Goal: Task Accomplishment & Management: Use online tool/utility

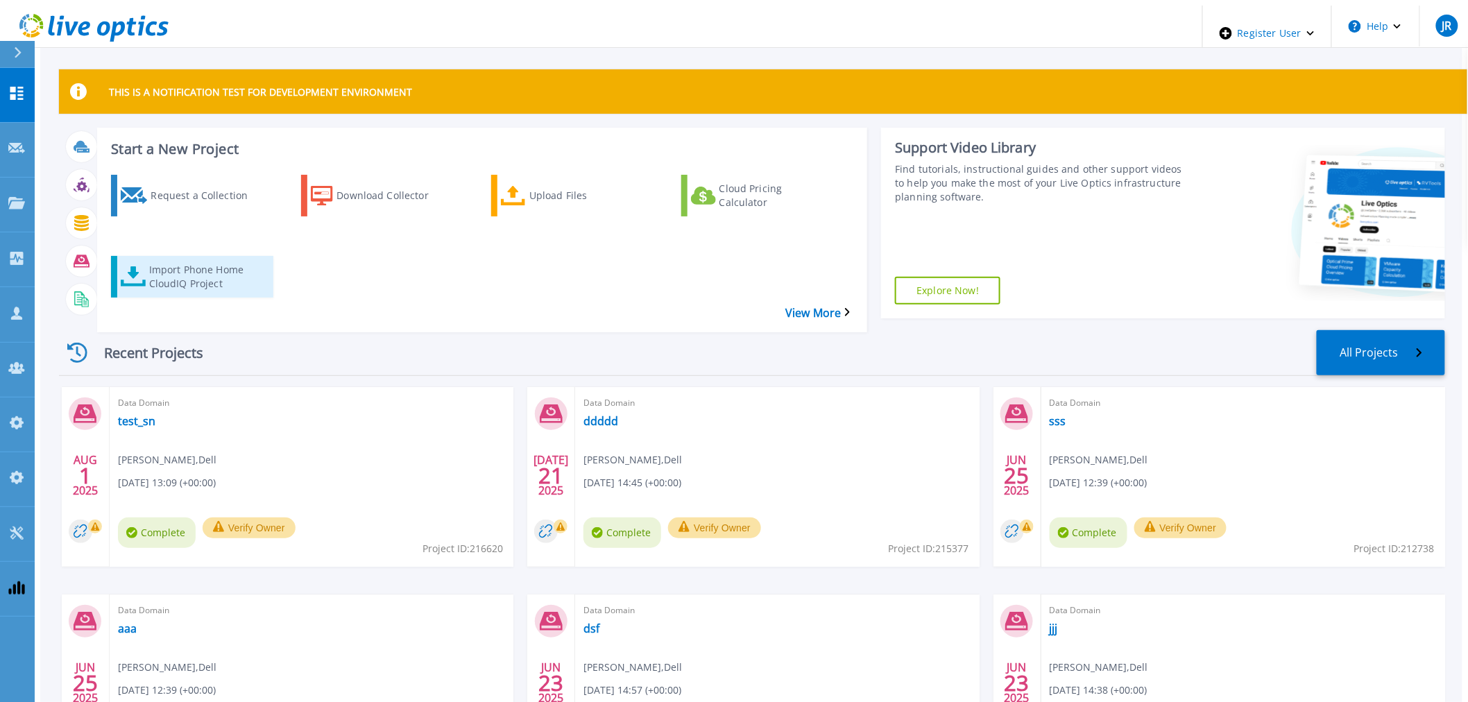
click at [214, 259] on div "Import Phone Home CloudIQ Project" at bounding box center [204, 276] width 111 height 35
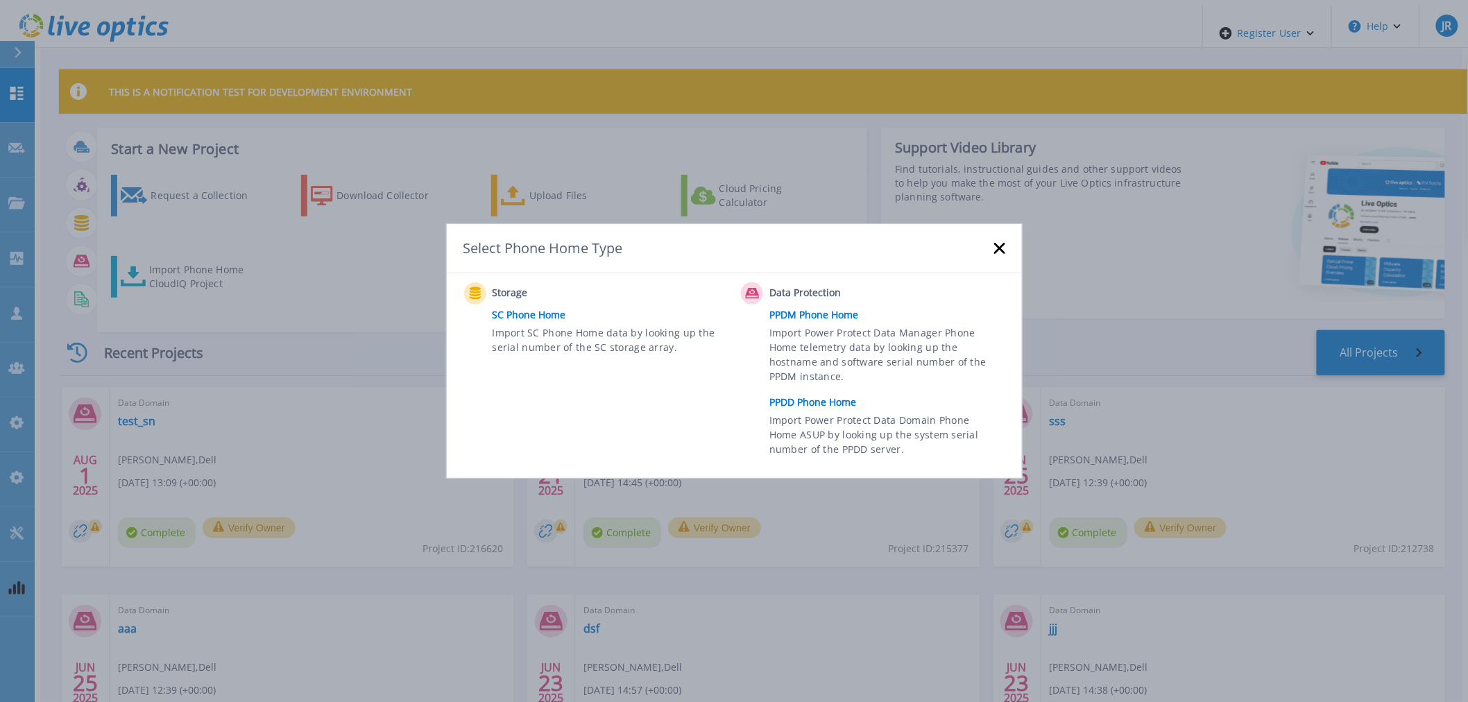
click at [771, 400] on link "PPDD Phone Home" at bounding box center [890, 402] width 242 height 21
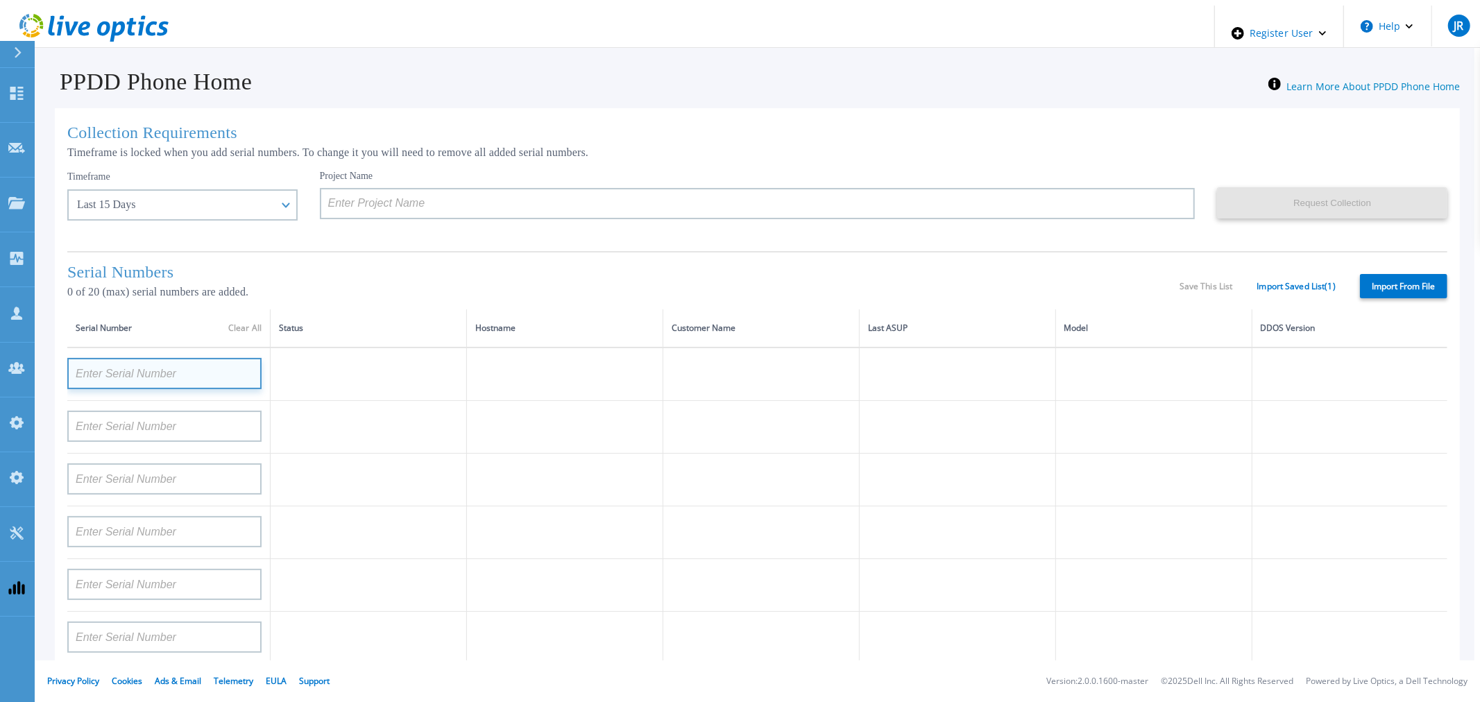
click at [216, 382] on input at bounding box center [164, 373] width 194 height 31
type input "test"
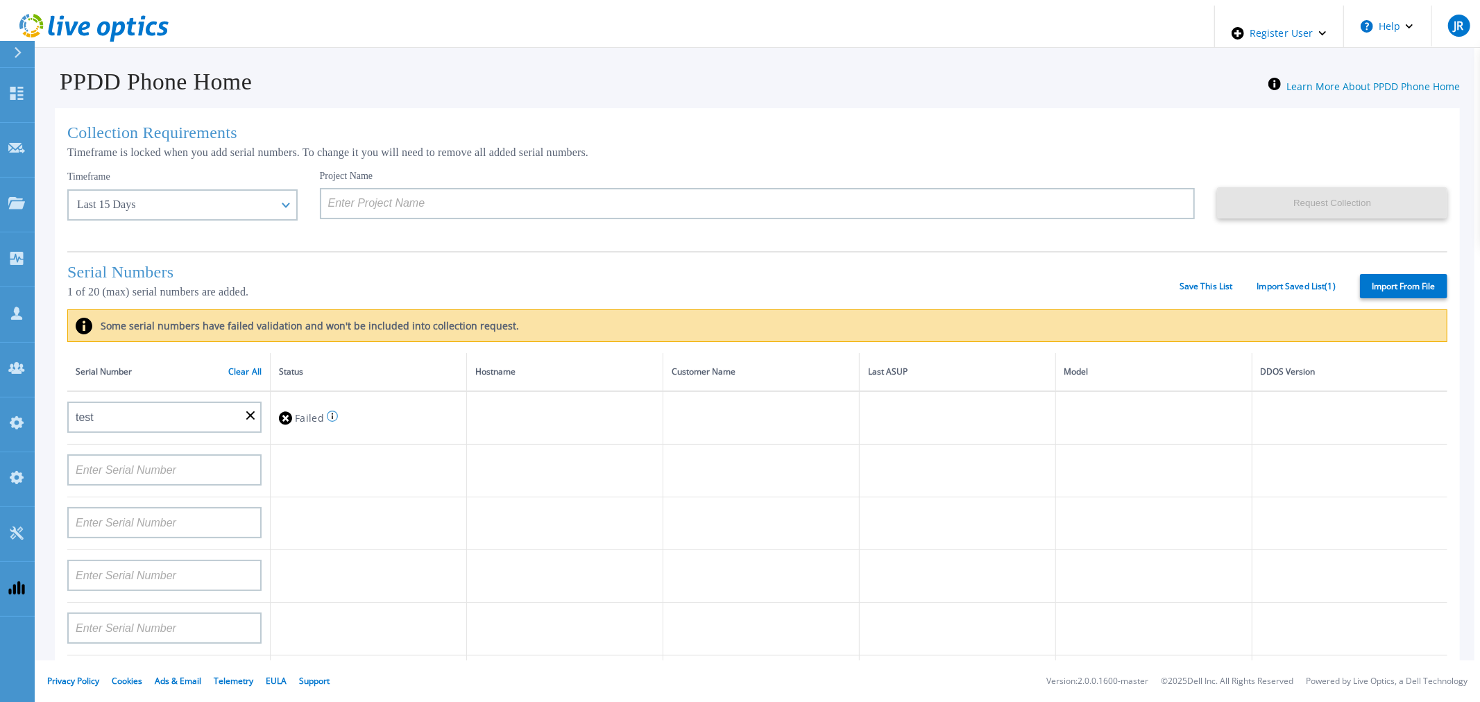
click at [683, 266] on div "Serial Numbers 1 of 20 (max) serial numbers are added. Save This List Import Sa…" at bounding box center [757, 280] width 1380 height 58
click at [1210, 286] on div "Serial Numbers 1 of 20 (max) serial numbers are added. Save This List Import Sa…" at bounding box center [757, 280] width 1380 height 58
click at [1210, 292] on div "Serial Numbers 1 of 20 (max) serial numbers are added. Save This List Import Sa…" at bounding box center [757, 280] width 1380 height 58
click at [1209, 291] on link "Save This List" at bounding box center [1205, 287] width 53 height 10
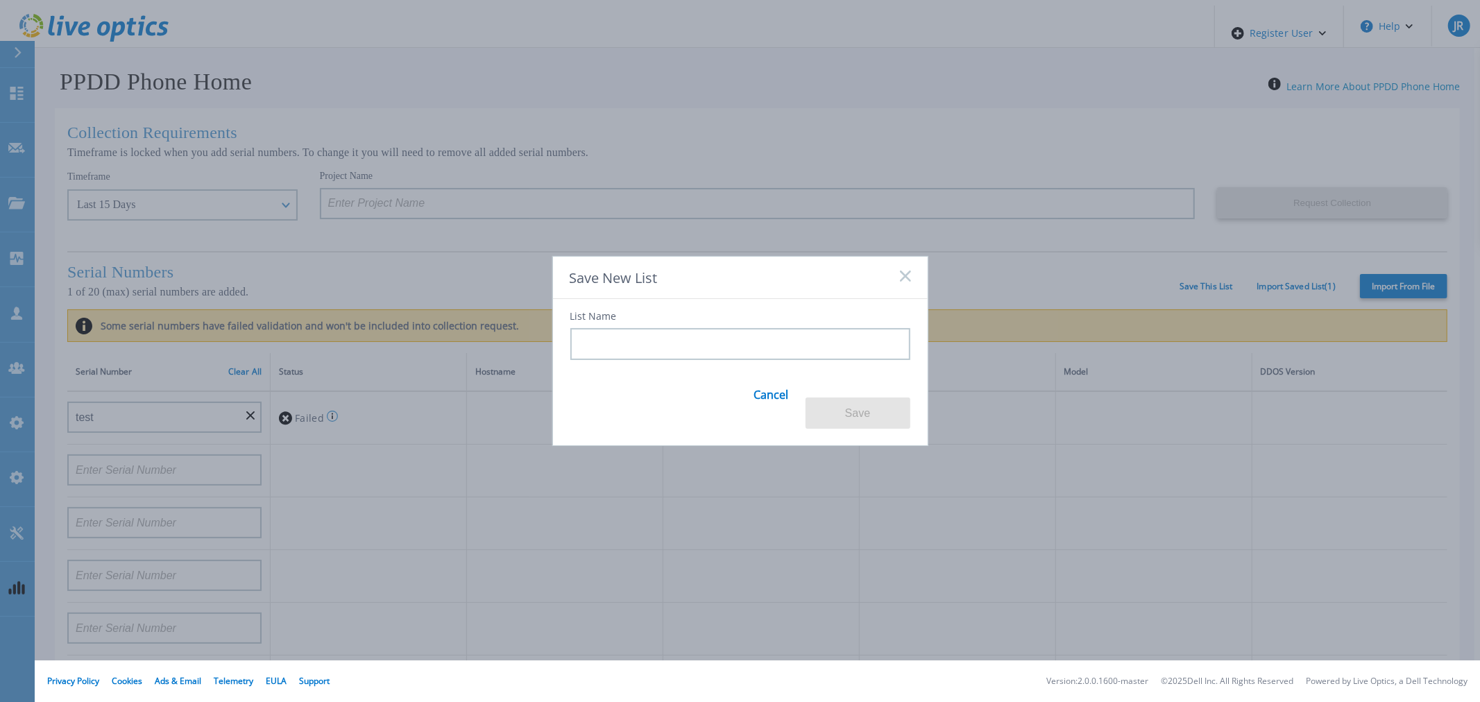
click at [624, 349] on input at bounding box center [740, 344] width 340 height 32
type input "*"
type input "+"
click at [713, 132] on div "Save New List List Name Cancel Save" at bounding box center [740, 351] width 1480 height 702
click at [904, 293] on div "Save New List" at bounding box center [740, 278] width 375 height 42
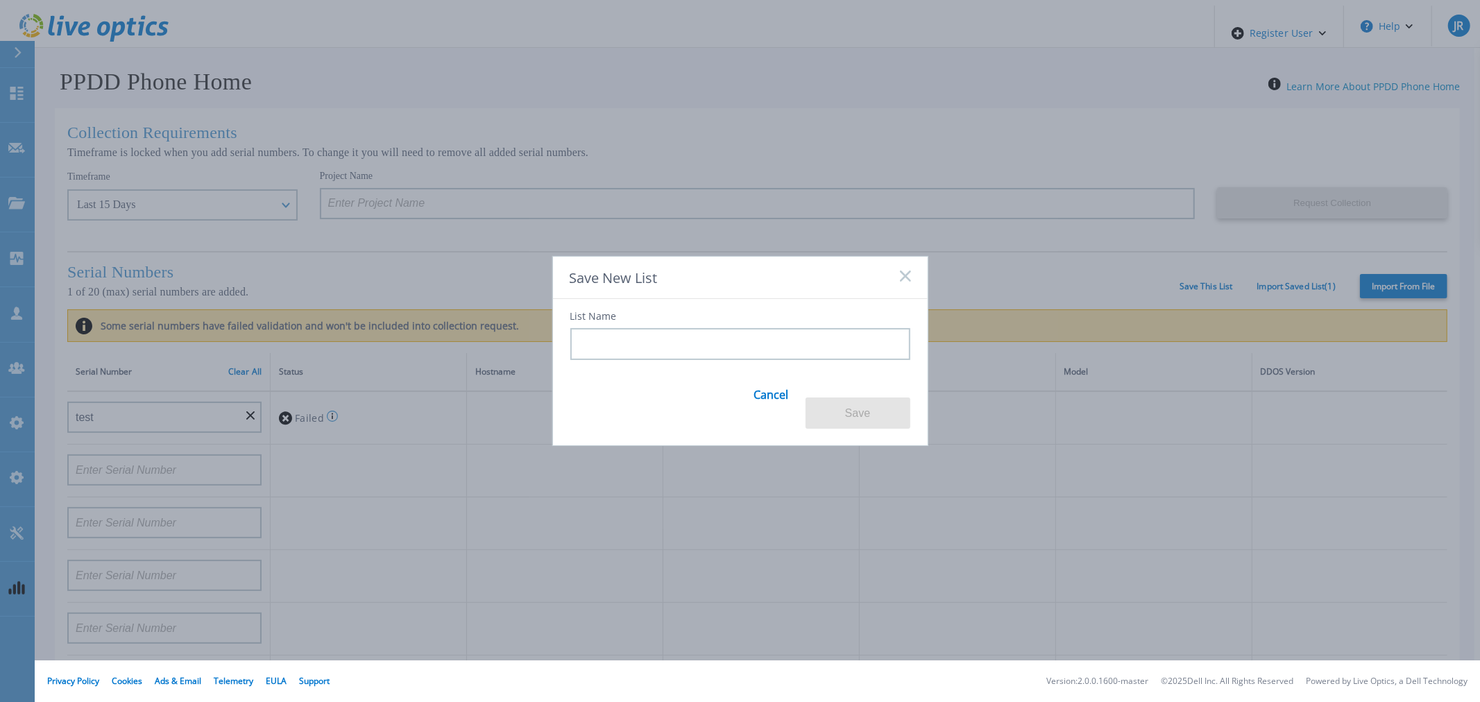
click at [904, 282] on rect at bounding box center [905, 276] width 12 height 12
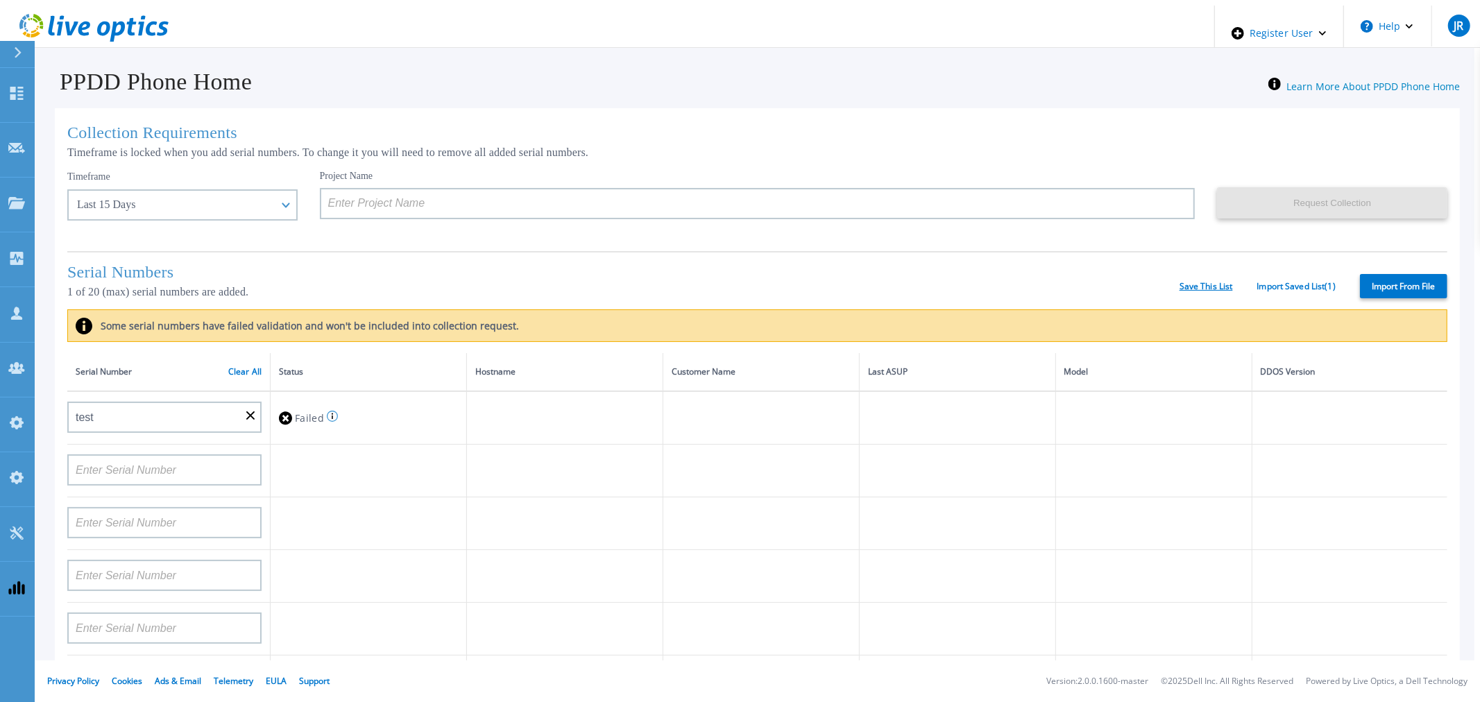
click at [1179, 291] on link "Save This List" at bounding box center [1205, 287] width 53 height 10
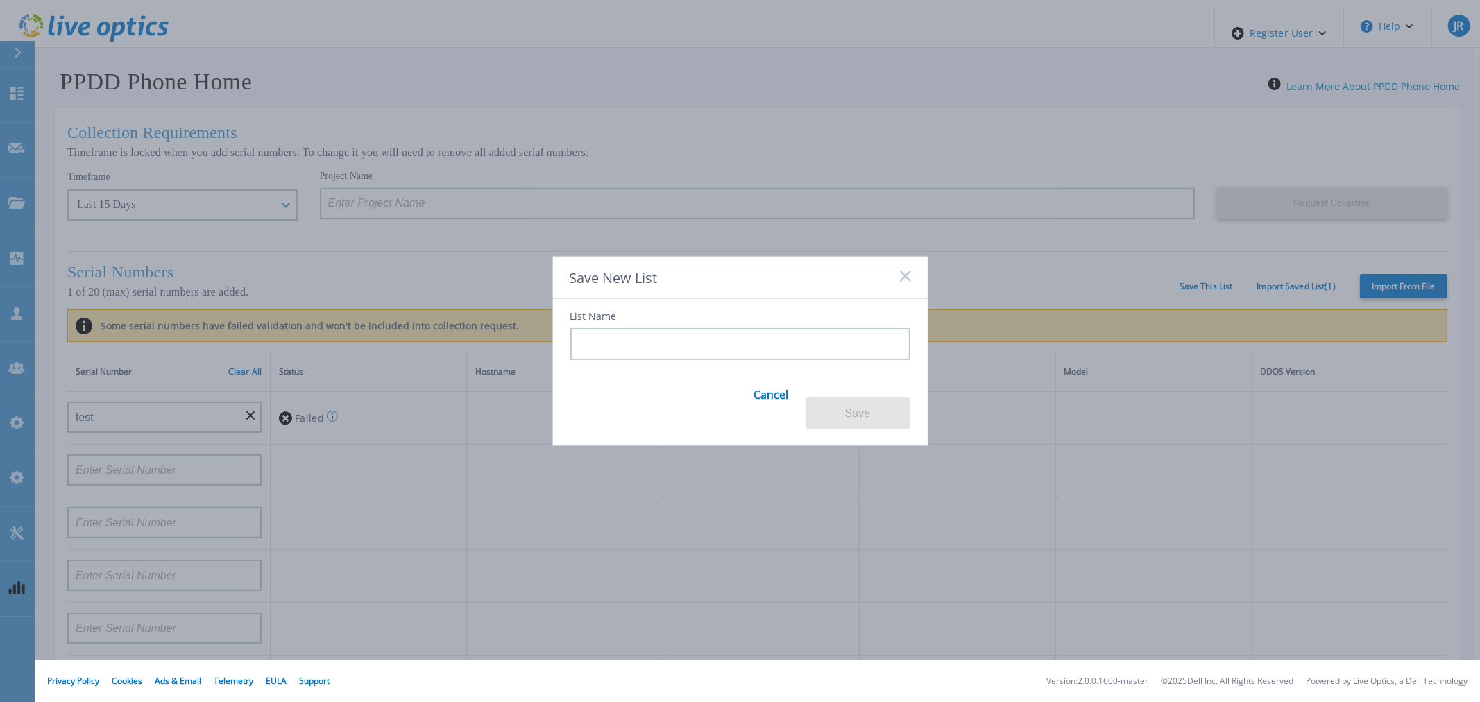
click at [773, 406] on link "Cancel" at bounding box center [771, 403] width 35 height 53
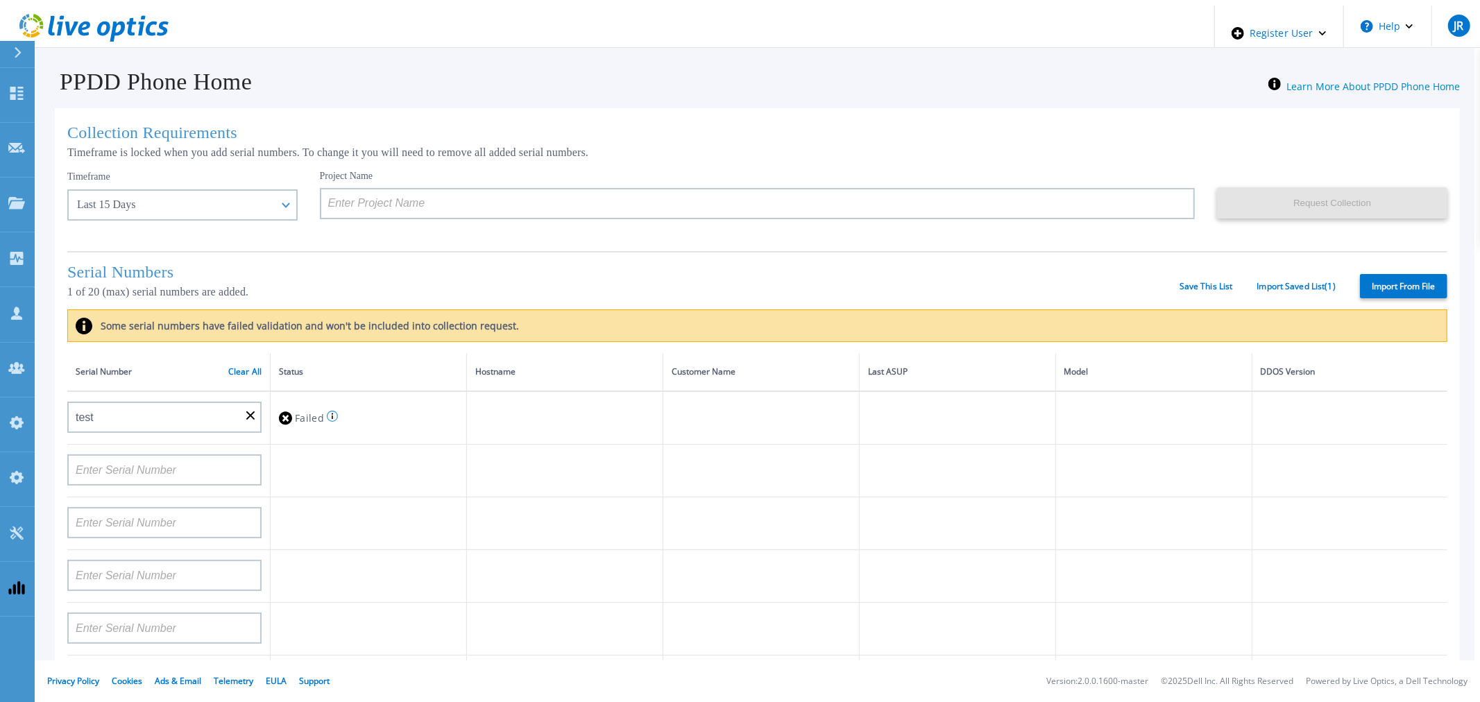
click at [1217, 277] on div "Serial Numbers 1 of 20 (max) serial numbers are added. Save This List Import Sa…" at bounding box center [757, 280] width 1380 height 58
click at [1204, 290] on link "Save This List" at bounding box center [1205, 287] width 53 height 10
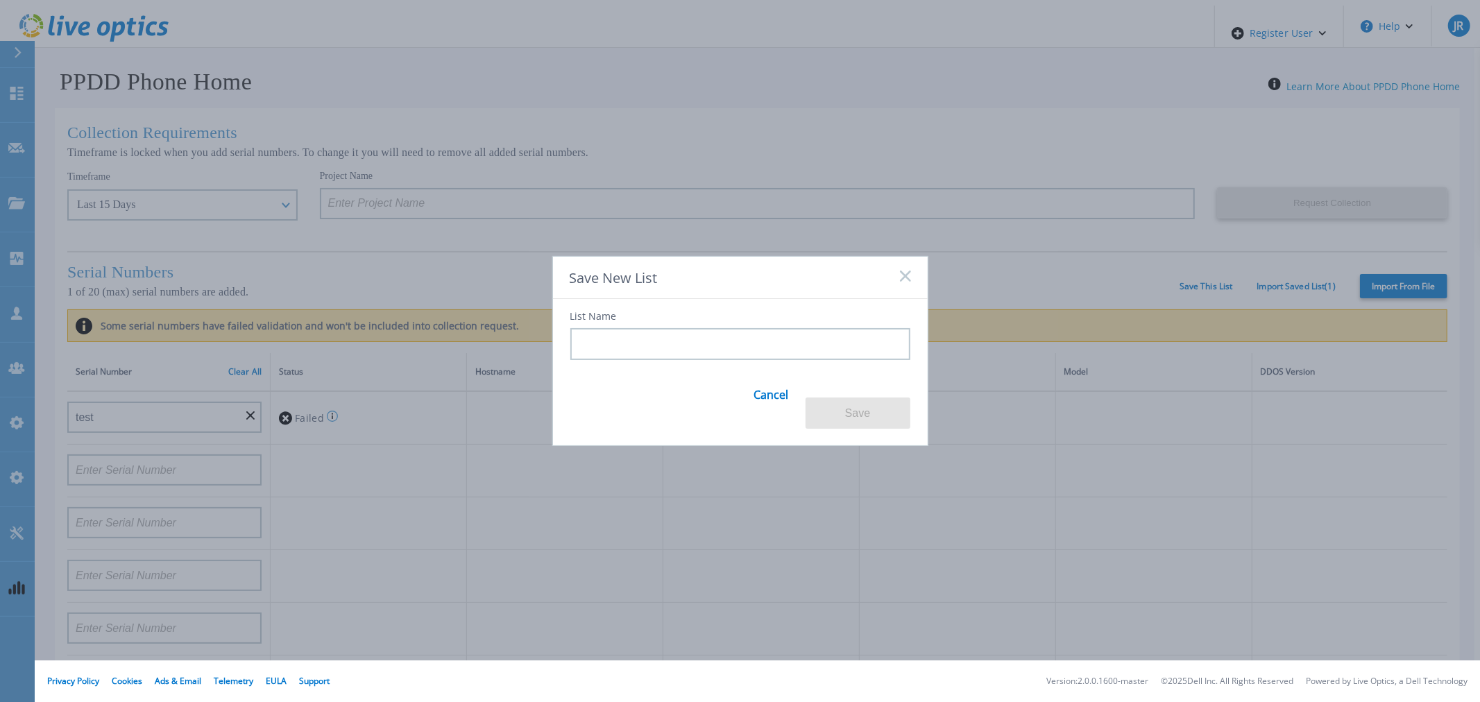
click at [723, 354] on input at bounding box center [740, 344] width 340 height 32
type input "test%"
click at [773, 404] on link "Cancel" at bounding box center [771, 403] width 35 height 54
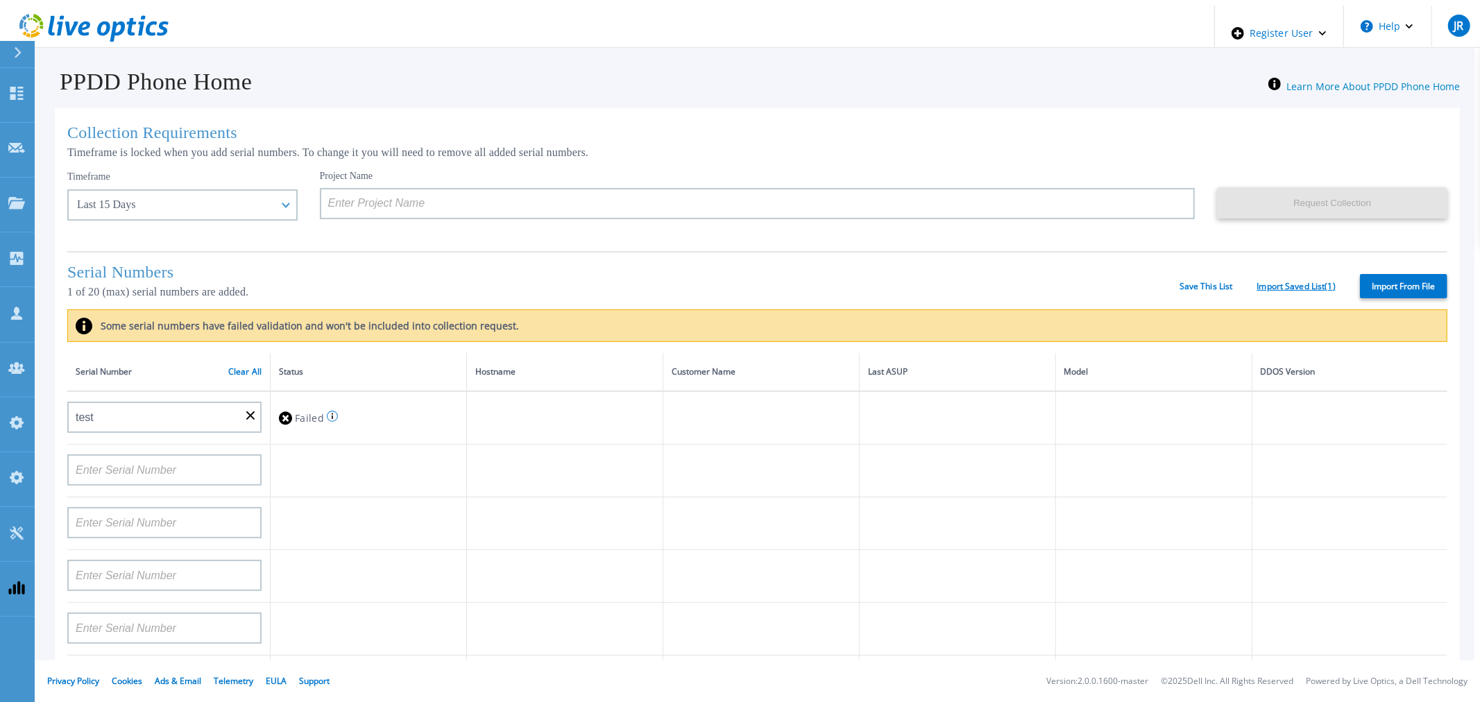
click at [1310, 291] on link "Import Saved List ( 1 )" at bounding box center [1296, 287] width 78 height 10
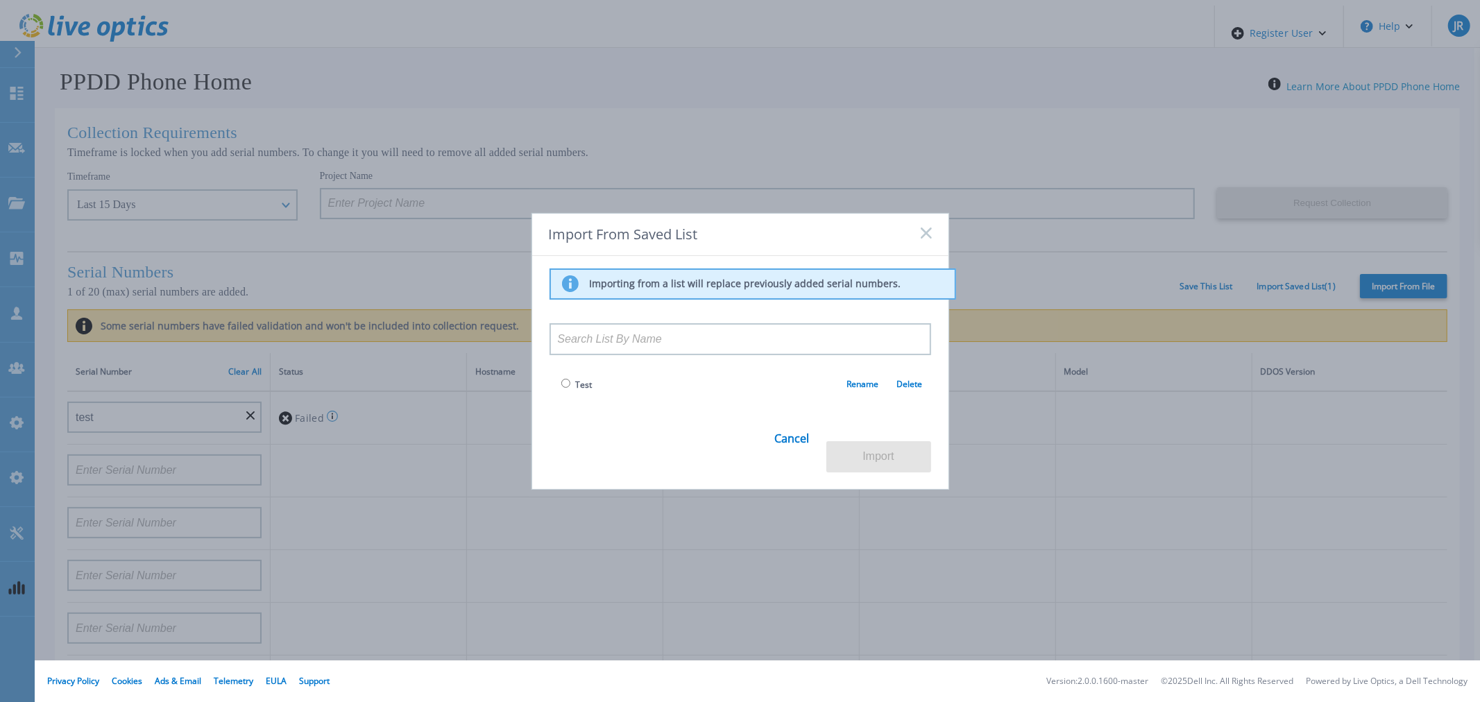
click at [674, 336] on input at bounding box center [739, 339] width 381 height 32
type input "£"
click at [576, 390] on span "Test" at bounding box center [584, 385] width 17 height 12
click at [564, 388] on input "radio" at bounding box center [565, 383] width 9 height 9
radio input "true"
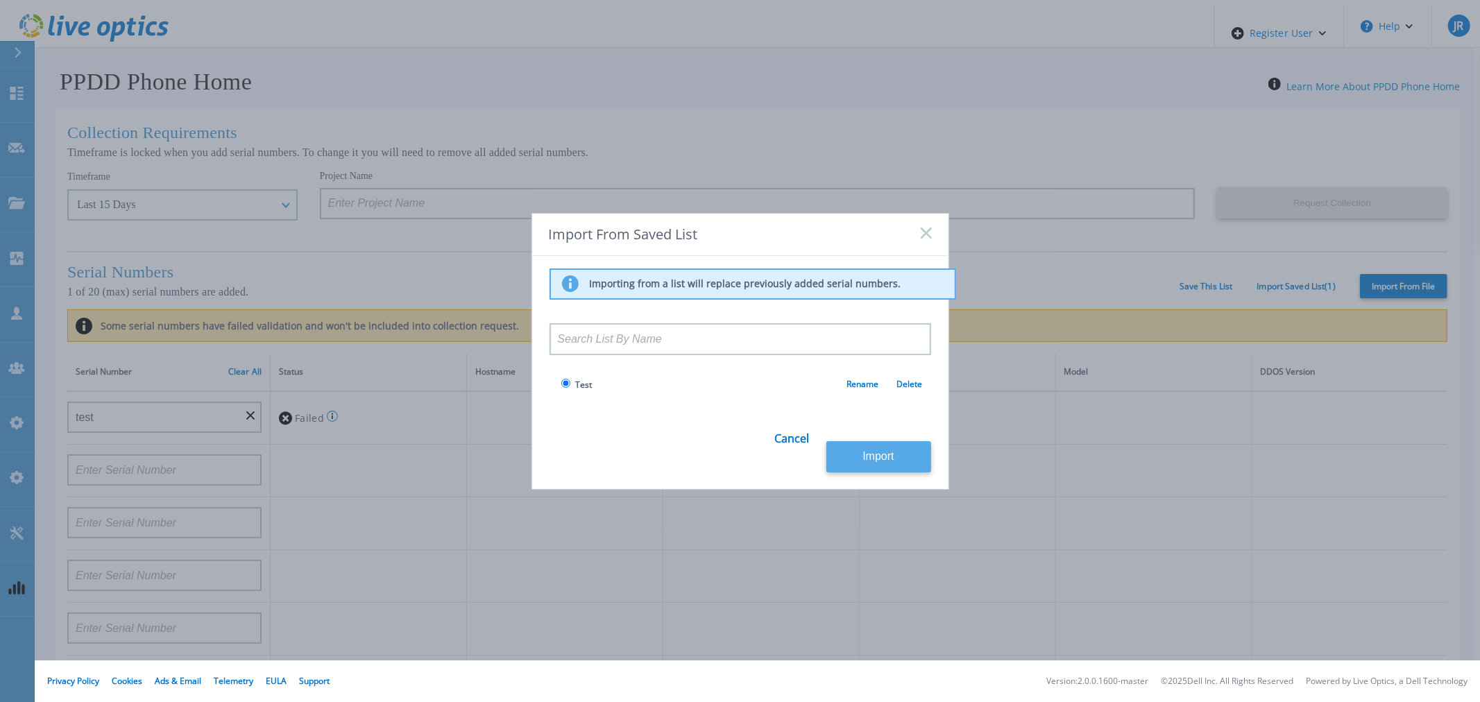
click at [881, 443] on button "Import" at bounding box center [878, 456] width 105 height 31
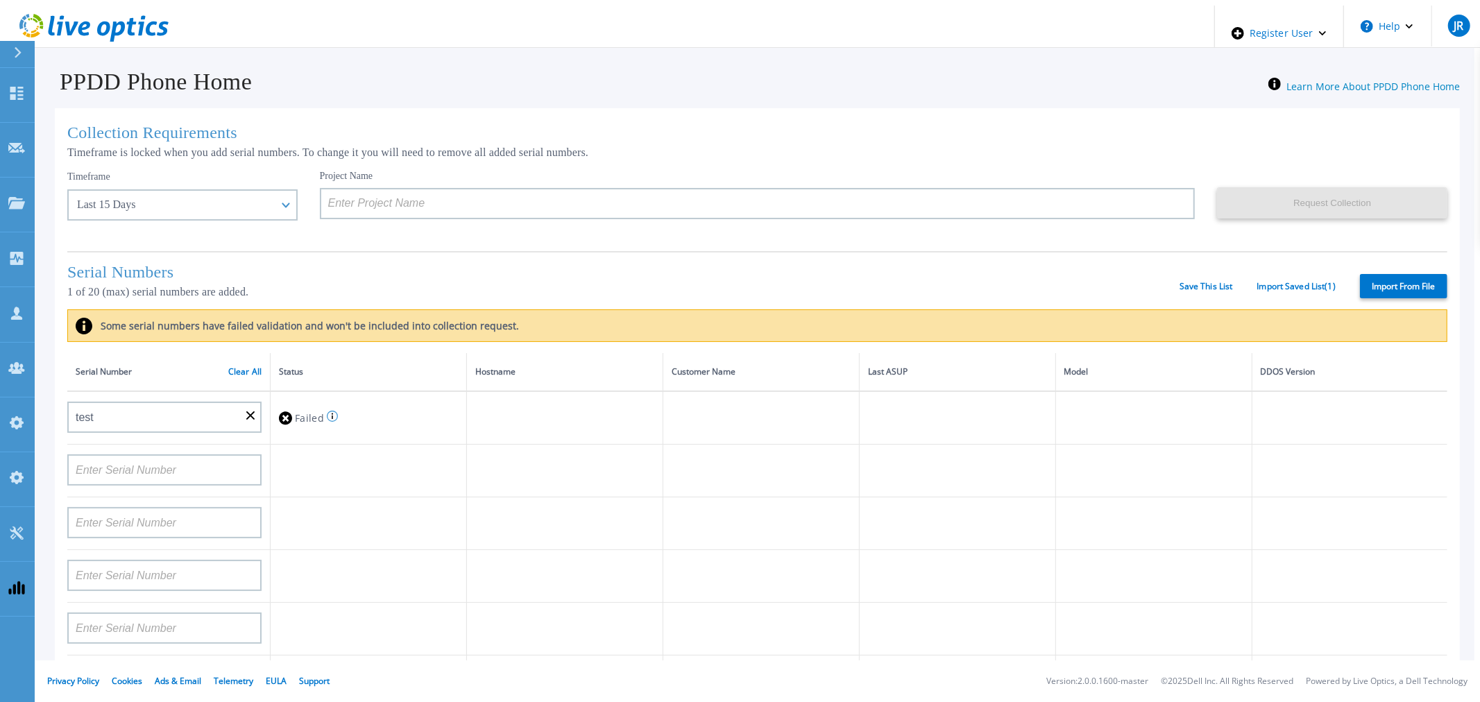
type input "APX00232503747"
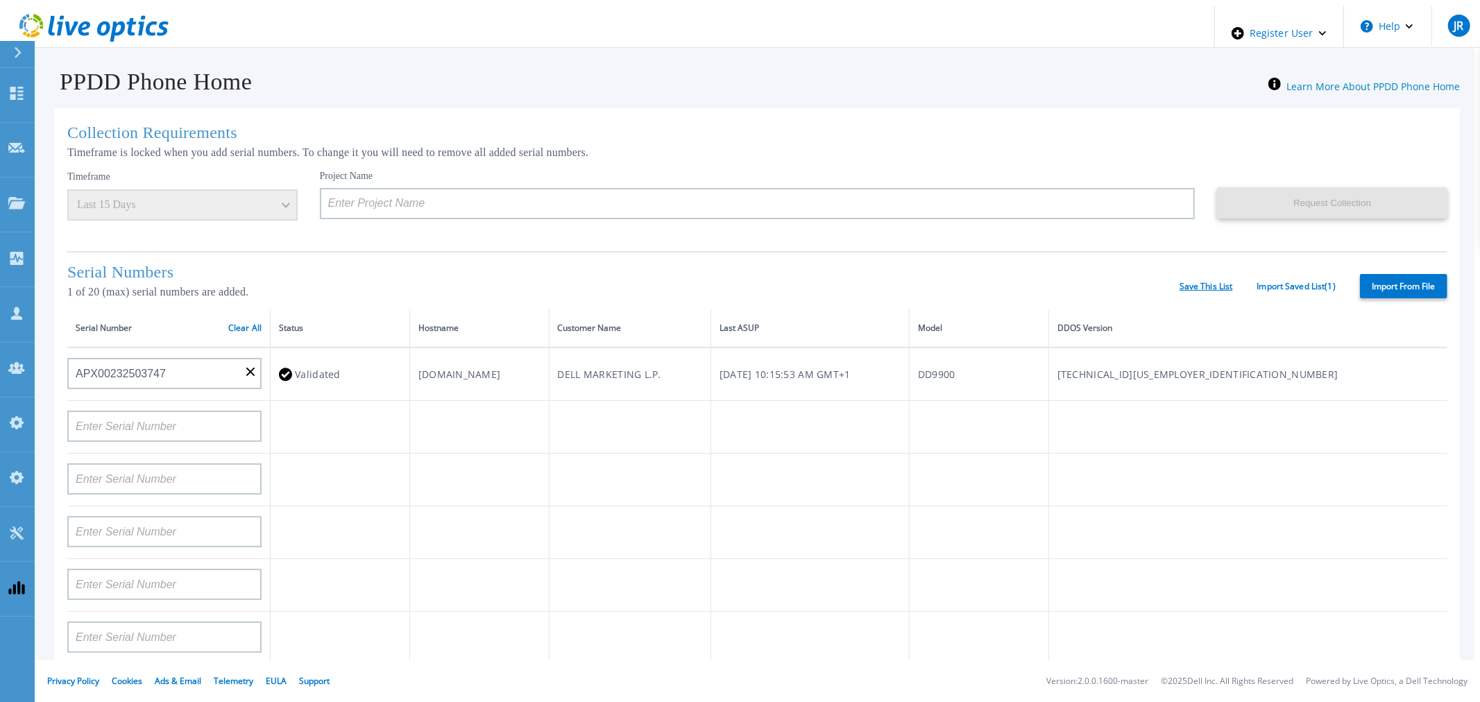
click at [1203, 290] on link "Save This List" at bounding box center [1205, 287] width 53 height 10
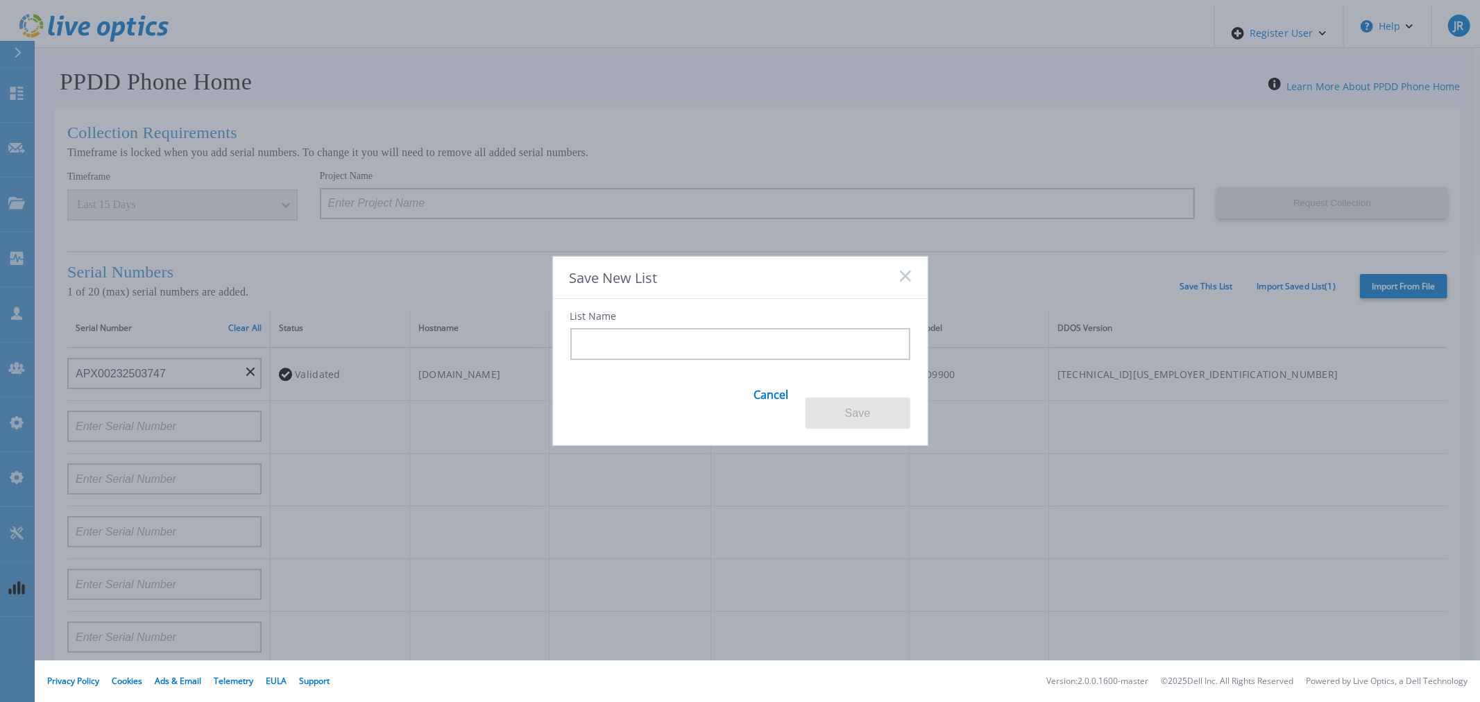
click at [763, 352] on input at bounding box center [740, 344] width 340 height 32
type input "*"
click at [765, 393] on link "Cancel" at bounding box center [771, 403] width 35 height 54
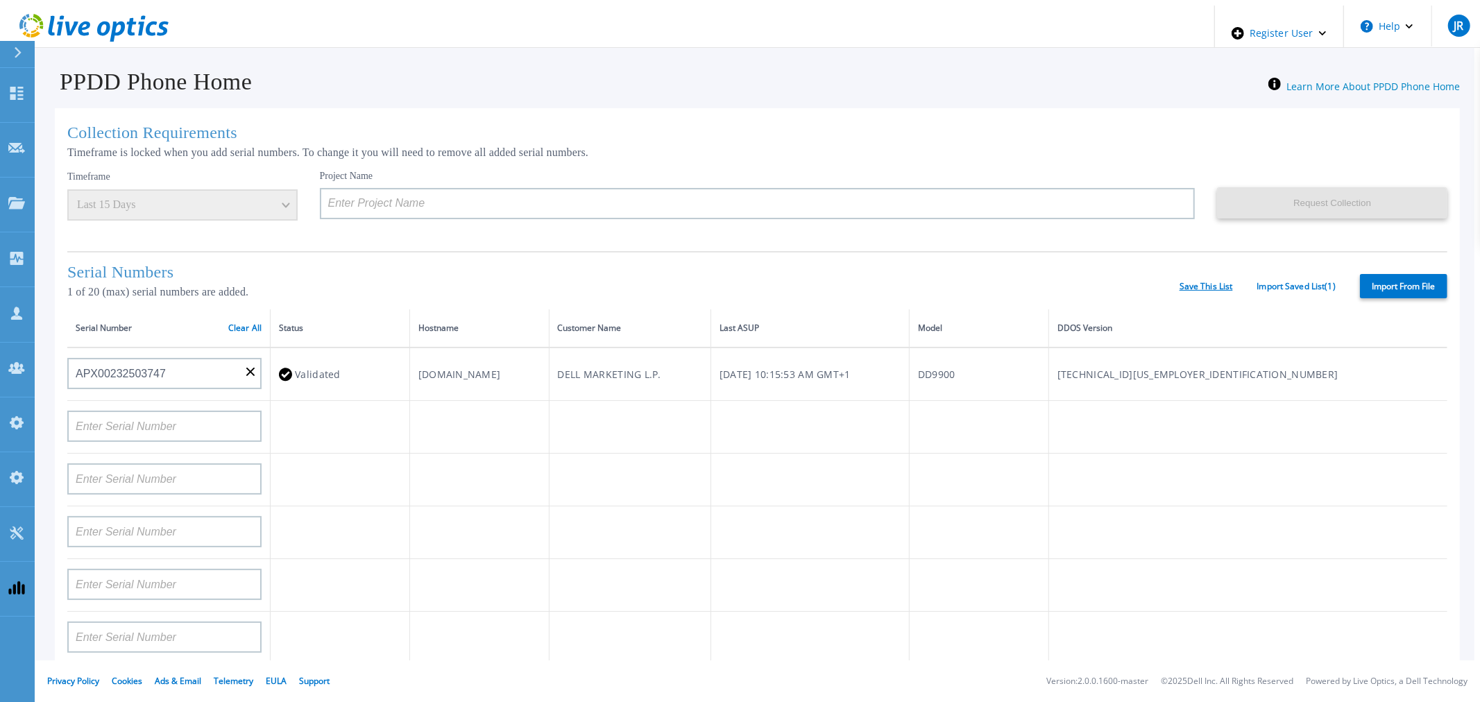
click at [1183, 291] on link "Save This List" at bounding box center [1205, 287] width 53 height 10
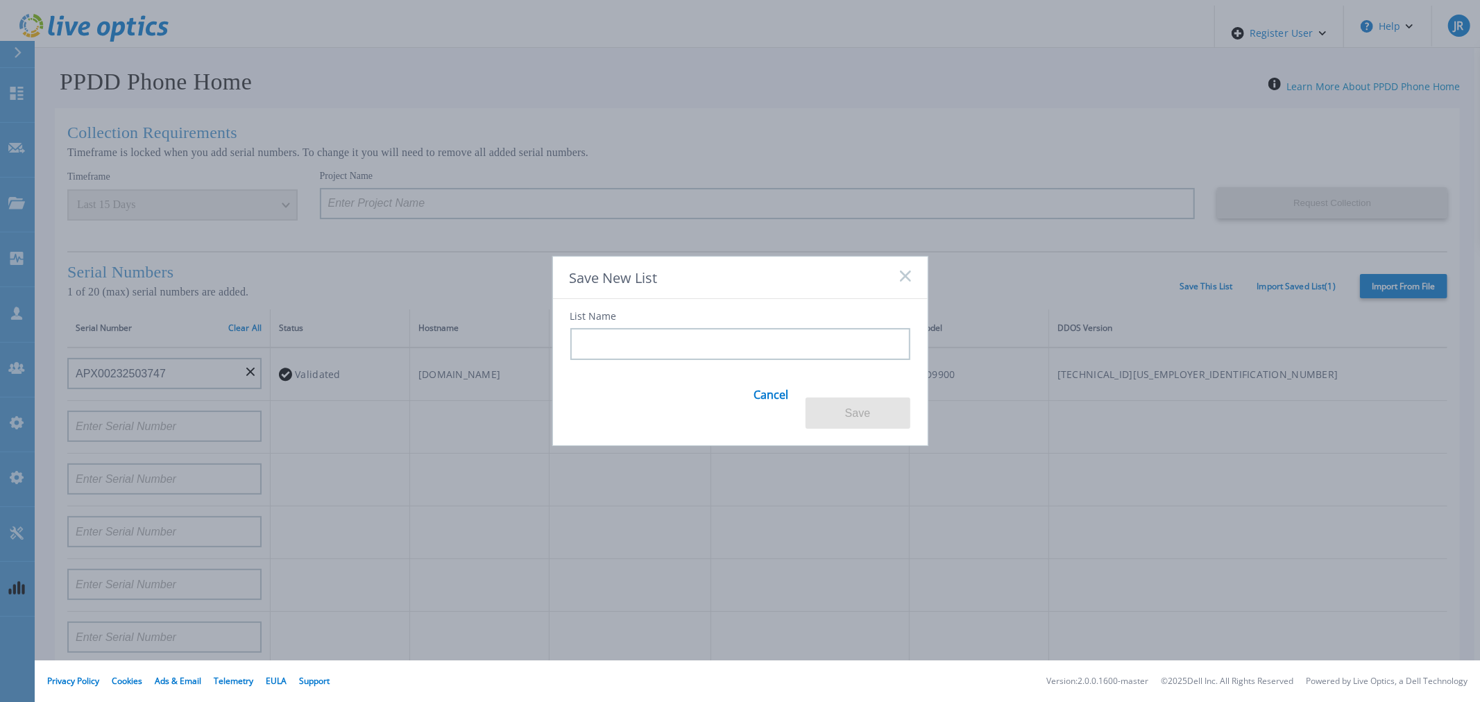
click at [784, 345] on input at bounding box center [740, 344] width 340 height 32
type input "eeeeeeeeeeeeeeeeeeeeeeeeeeeeeeeeeeeeeeeeeeeeeeeeeeeeeeeeeeeeeeeeeeeeeeeeeeeeeee…"
click at [850, 411] on button "Save" at bounding box center [857, 412] width 105 height 31
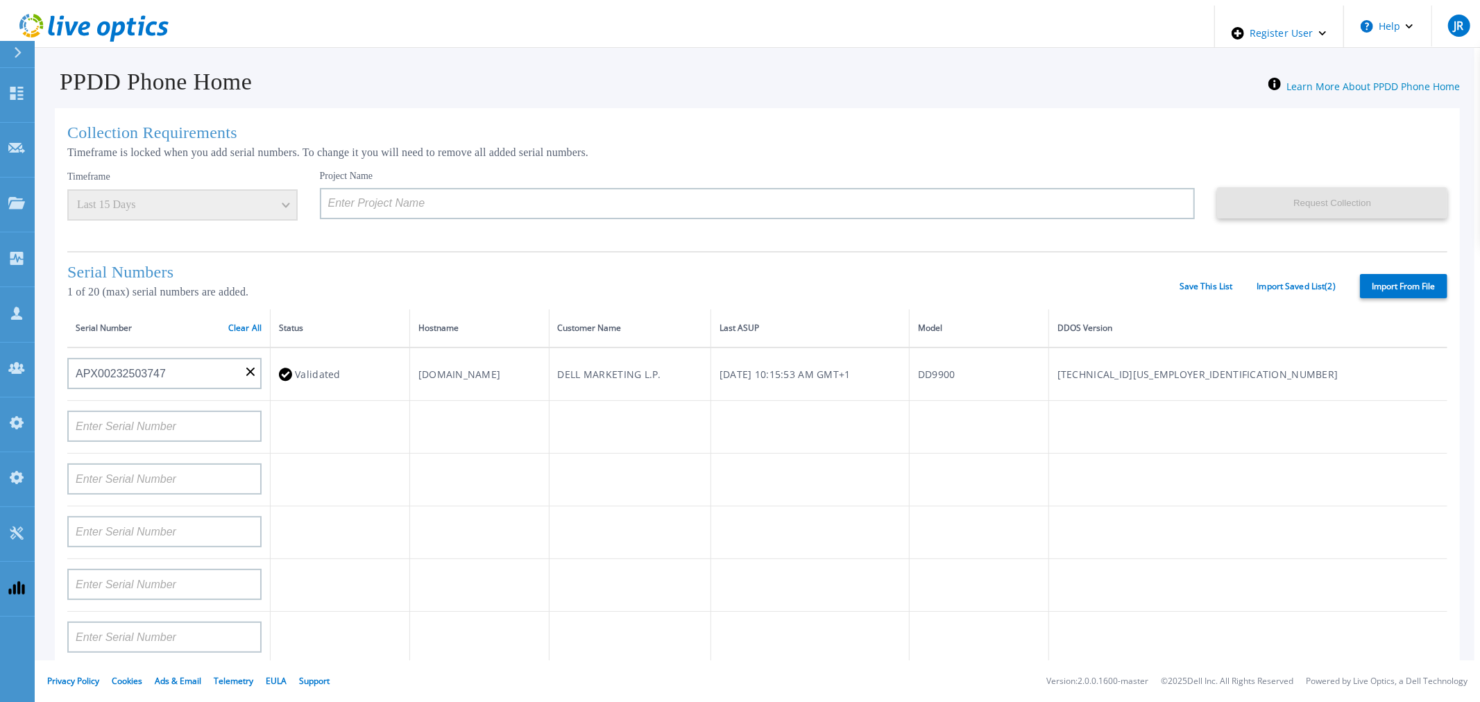
click at [1278, 300] on div "Serial Numbers 1 of 20 (max) serial numbers are added. Save This List Import Sa…" at bounding box center [757, 280] width 1380 height 58
click at [1278, 291] on link "Import Saved List ( 2 )" at bounding box center [1296, 287] width 78 height 10
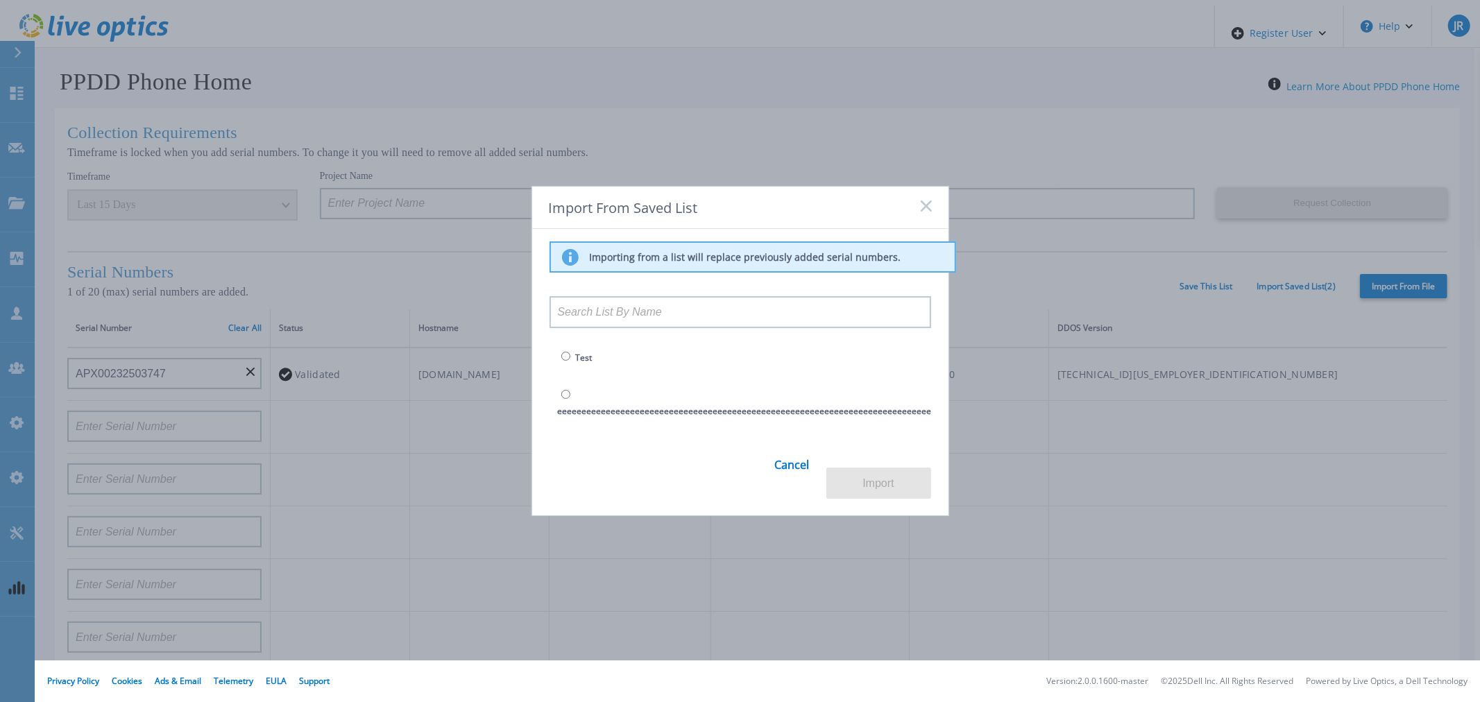
click at [1434, 409] on link "Delete" at bounding box center [1456, 403] width 44 height 12
click at [566, 390] on input "radio" at bounding box center [565, 394] width 9 height 9
click at [557, 387] on td "eeeeeeeeeeeeeeeeeeeeeeeeeeeeeeeeeeeeeeeeeeeeeeeeeeeeeeeeeeeeeeeeeeeeeeeeeeeeeee…" at bounding box center [1017, 403] width 937 height 53
click at [562, 390] on input "radio" at bounding box center [565, 394] width 9 height 9
click at [1434, 409] on link "Delete" at bounding box center [1456, 403] width 44 height 12
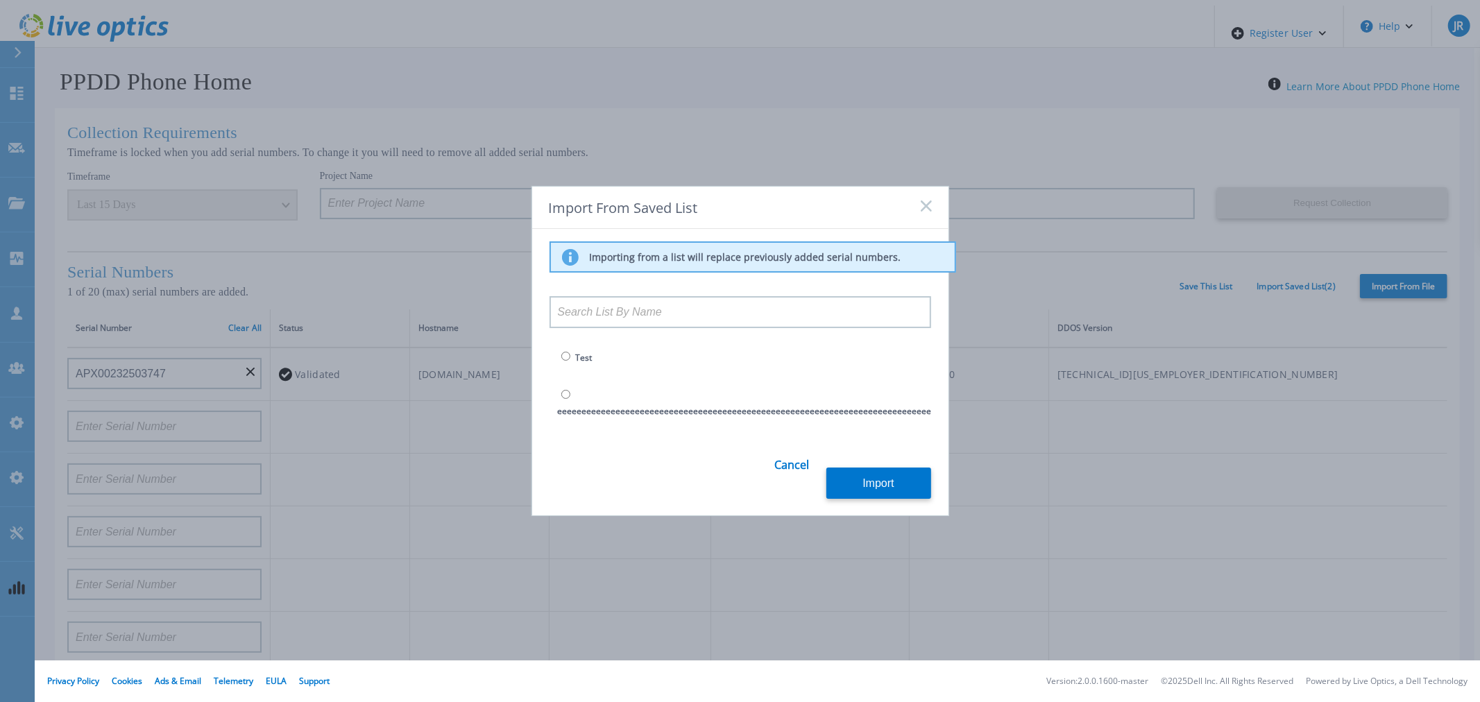
click at [931, 207] on div "Import From Saved List" at bounding box center [740, 208] width 416 height 42
click at [928, 202] on icon at bounding box center [925, 205] width 11 height 11
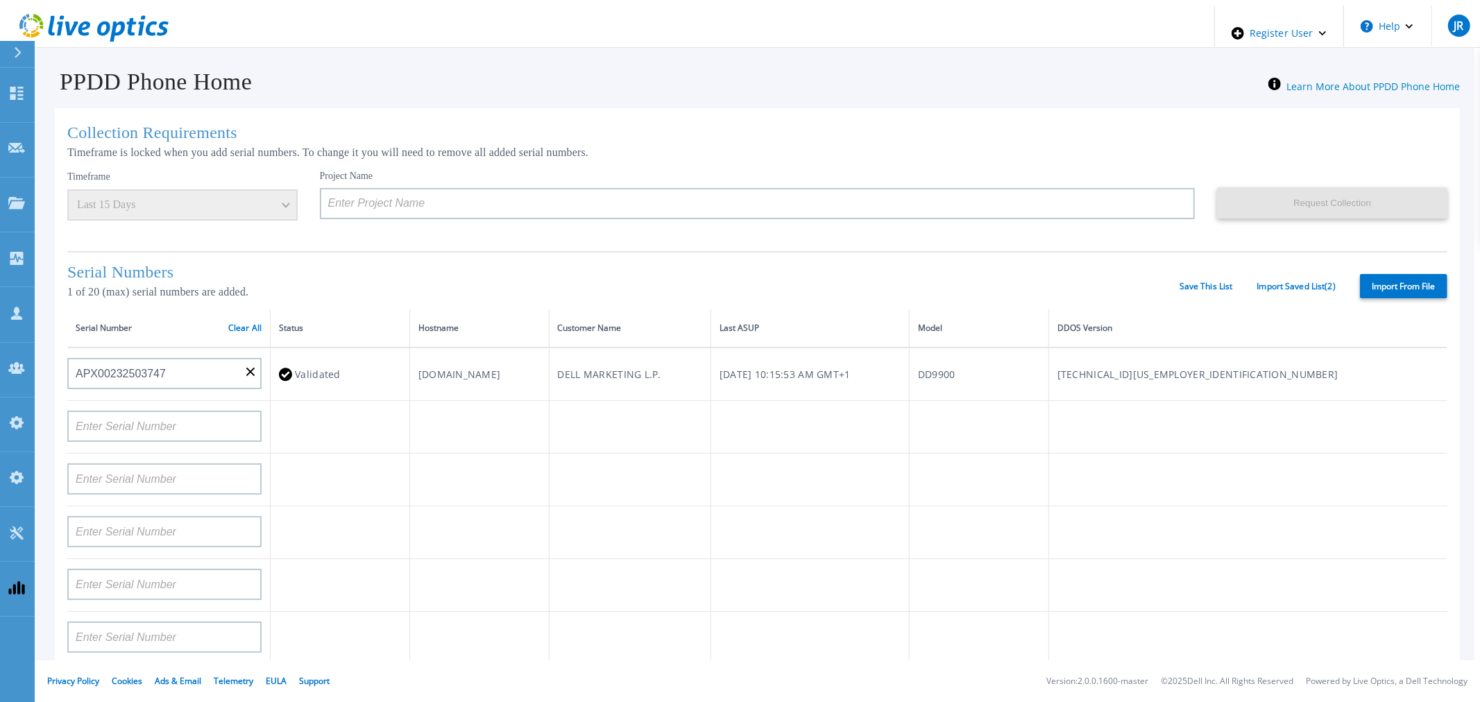
click at [1280, 300] on div "Serial Numbers 1 of 20 (max) serial numbers are added. Save This List Import Sa…" at bounding box center [757, 280] width 1380 height 58
click at [1280, 291] on link "Import Saved List ( 2 )" at bounding box center [1296, 287] width 78 height 10
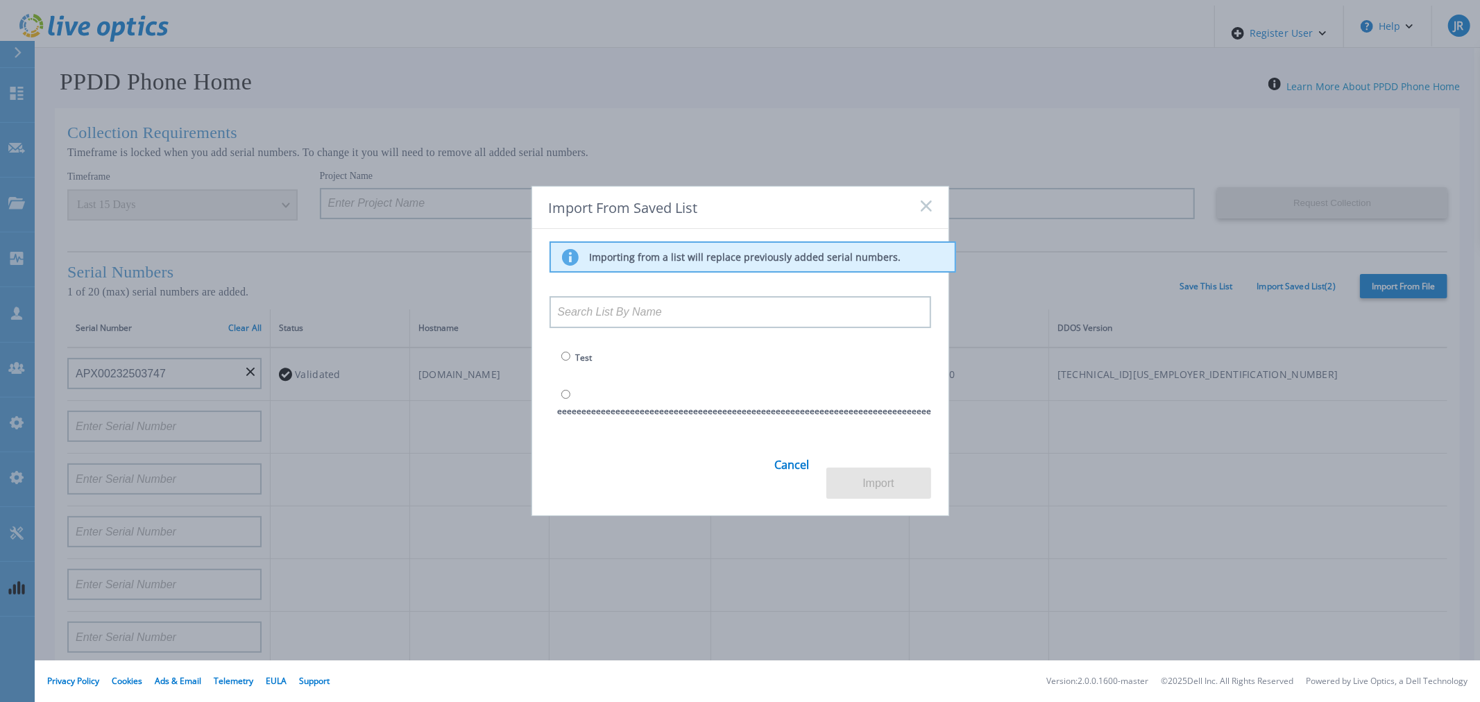
click at [1434, 409] on link "Delete" at bounding box center [1456, 403] width 44 height 12
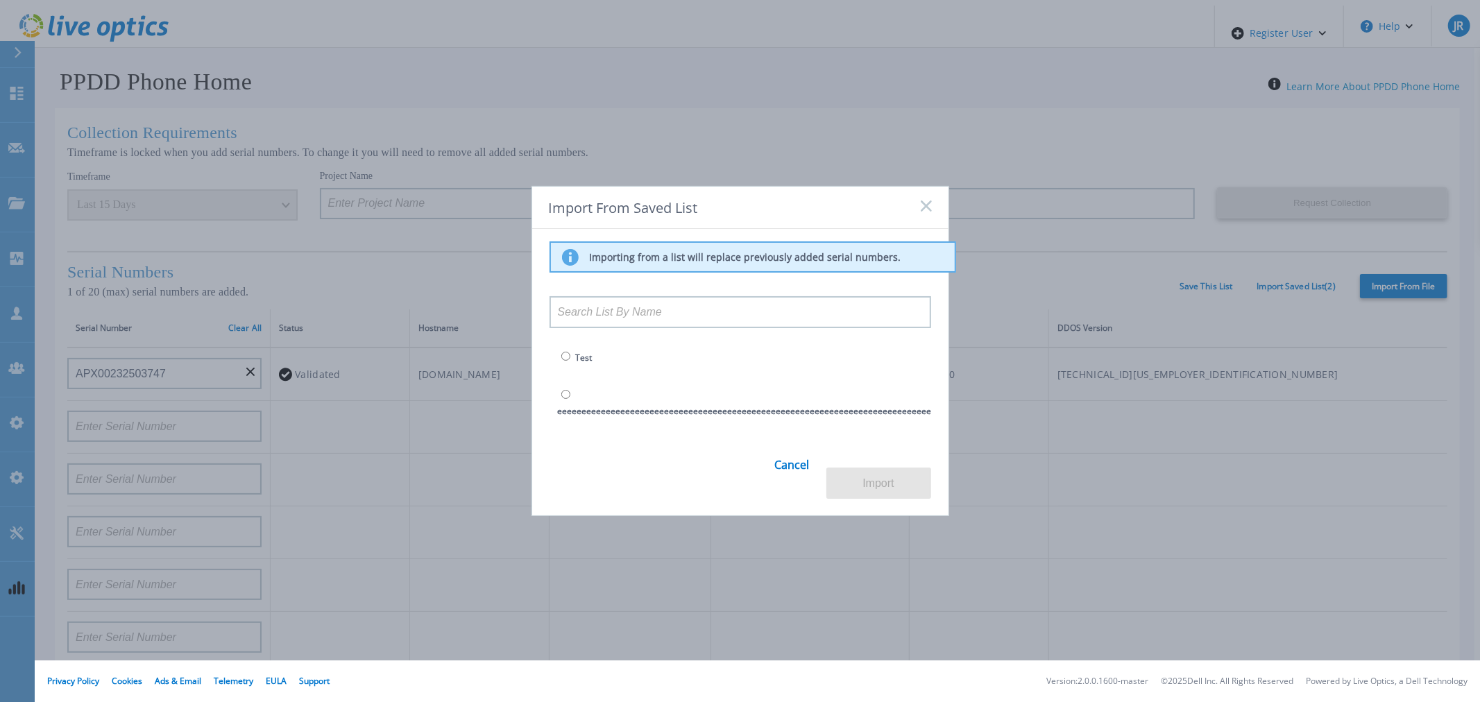
click at [895, 379] on td "eeeeeeeeeeeeeeeeeeeeeeeeeeeeeeeeeeeeeeeeeeeeeeeeeeeeeeeeeeeeeeeeeeeeeeeeeeeeeee…" at bounding box center [1017, 403] width 937 height 53
click at [1403, 397] on link "Rename" at bounding box center [1419, 403] width 33 height 12
click at [1434, 409] on link "Delete" at bounding box center [1456, 403] width 44 height 12
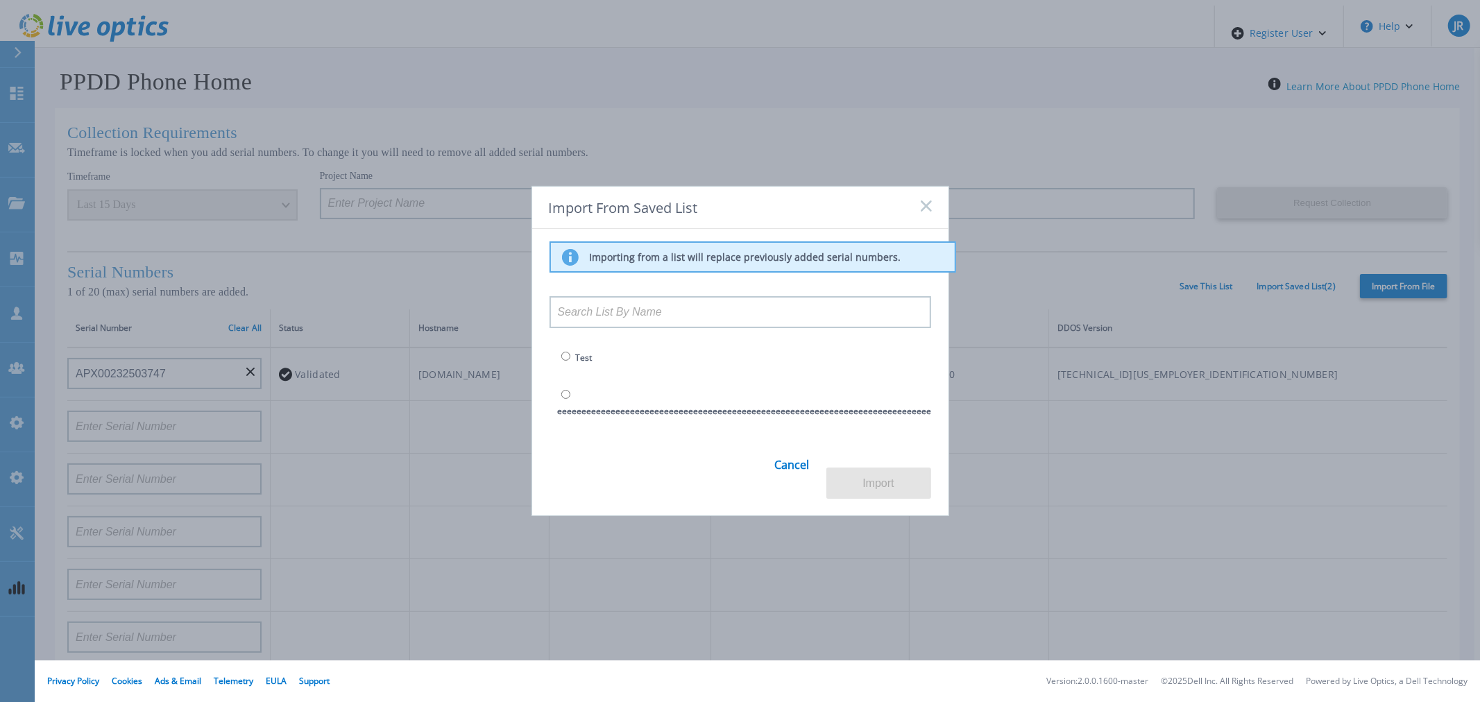
click at [1434, 409] on link "Delete" at bounding box center [1456, 403] width 44 height 12
click at [764, 386] on td "eeeeeeeeeeeeeeeeeeeeeeeeeeeeeeeeeeeeeeeeeeeeeeeeeeeeeeeeeeeeeeeeeeeeeeeeeeeeeee…" at bounding box center [1017, 403] width 937 height 53
click at [565, 390] on input "radio" at bounding box center [565, 394] width 9 height 9
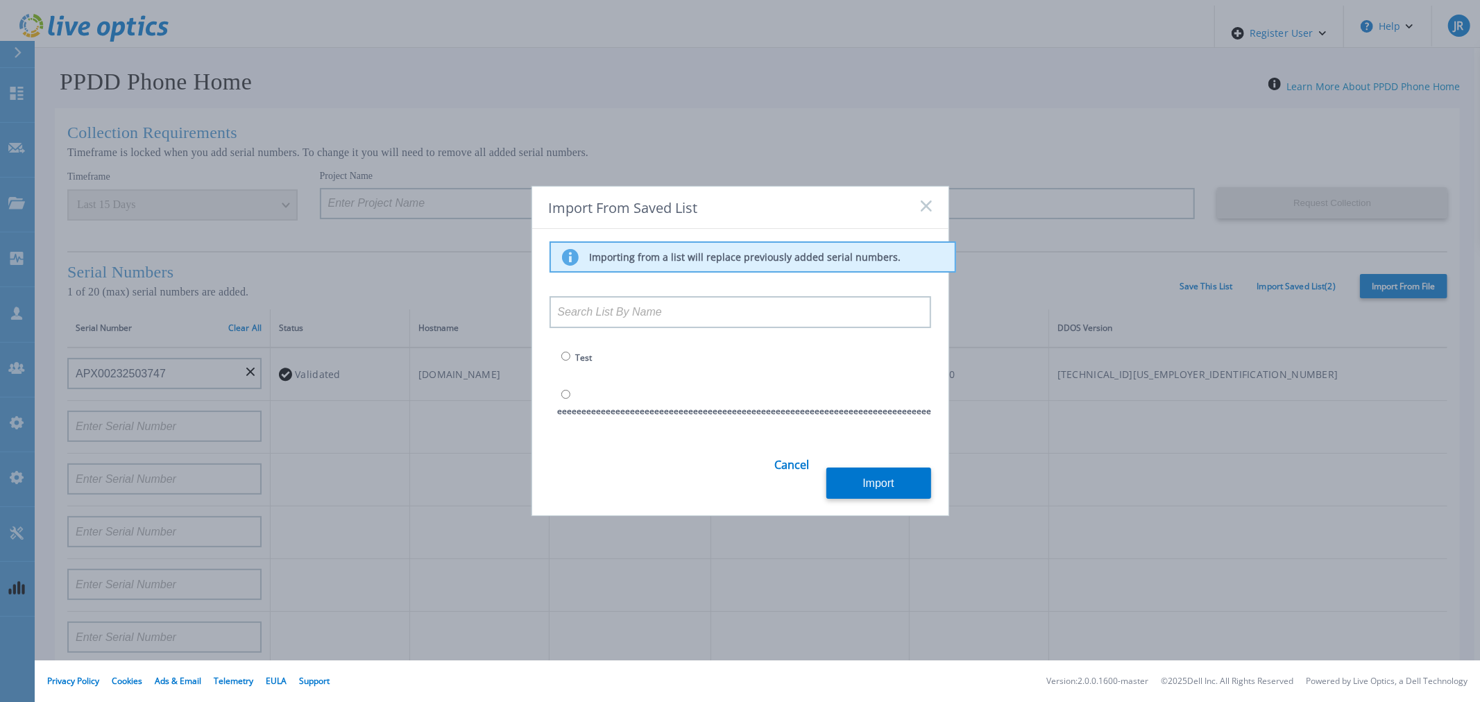
click at [1434, 354] on link "Delete" at bounding box center [1456, 358] width 44 height 12
click at [923, 200] on icon at bounding box center [925, 205] width 11 height 11
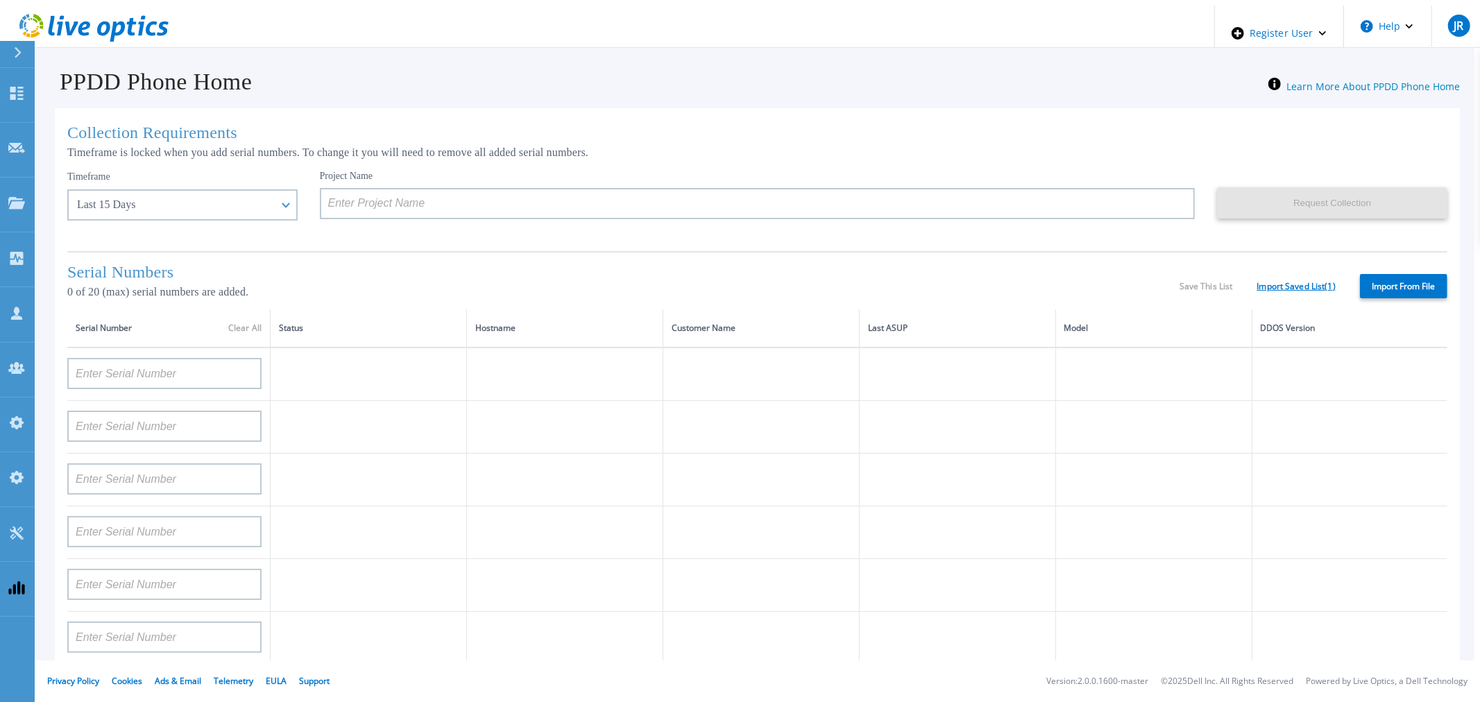
click at [1278, 291] on link "Import Saved List ( 1 )" at bounding box center [1296, 287] width 78 height 10
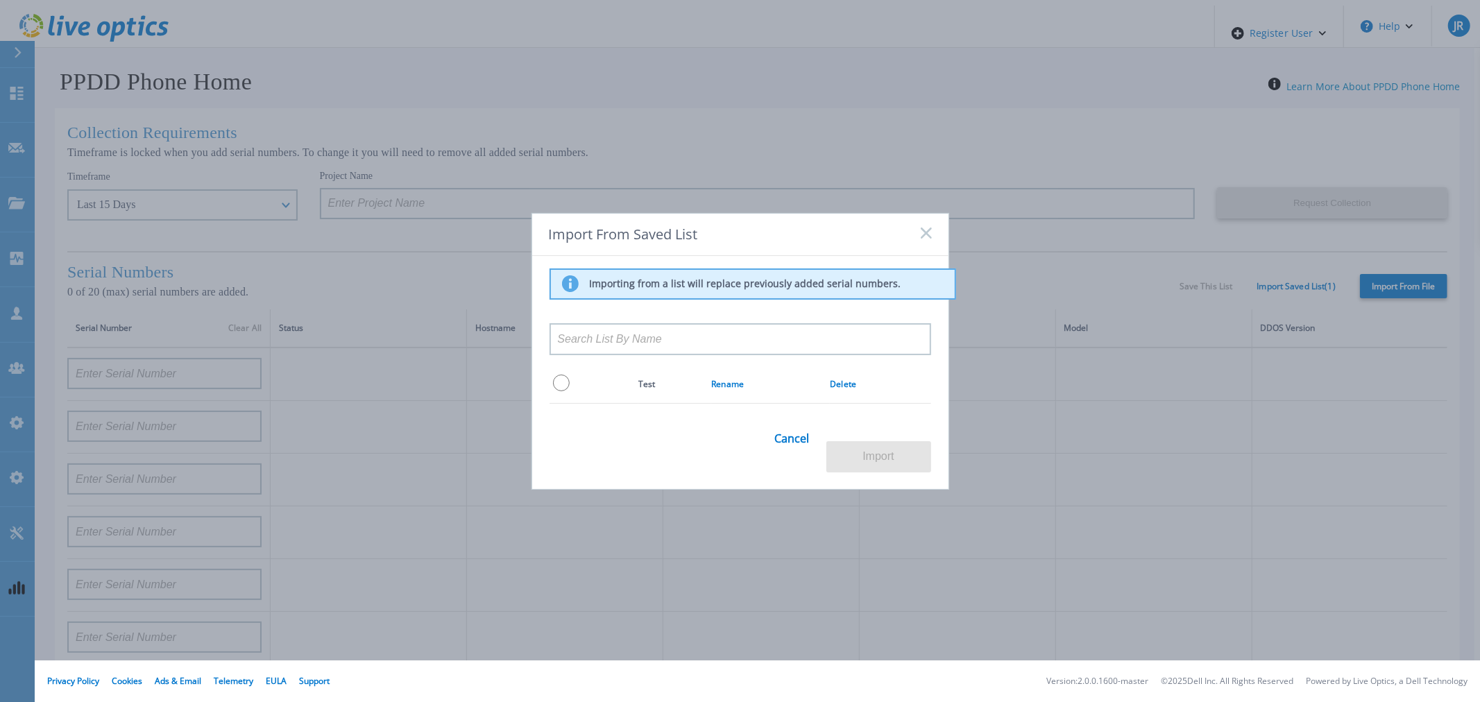
click at [768, 440] on div "Importing from a list will replace previously added serial numbers. Test Rename…" at bounding box center [740, 364] width 416 height 217
click at [781, 442] on link "Cancel" at bounding box center [792, 447] width 35 height 54
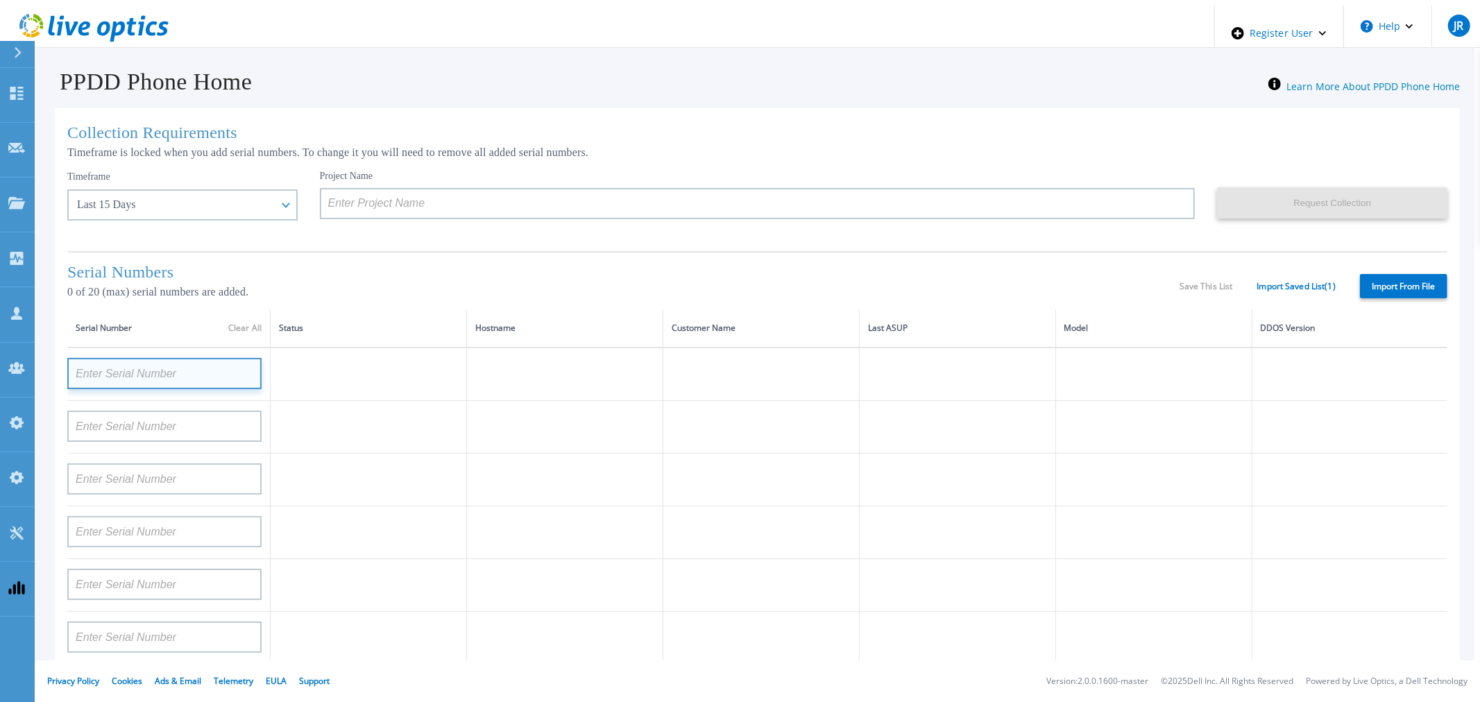
click at [169, 384] on input at bounding box center [164, 373] width 194 height 31
type input "teyy"
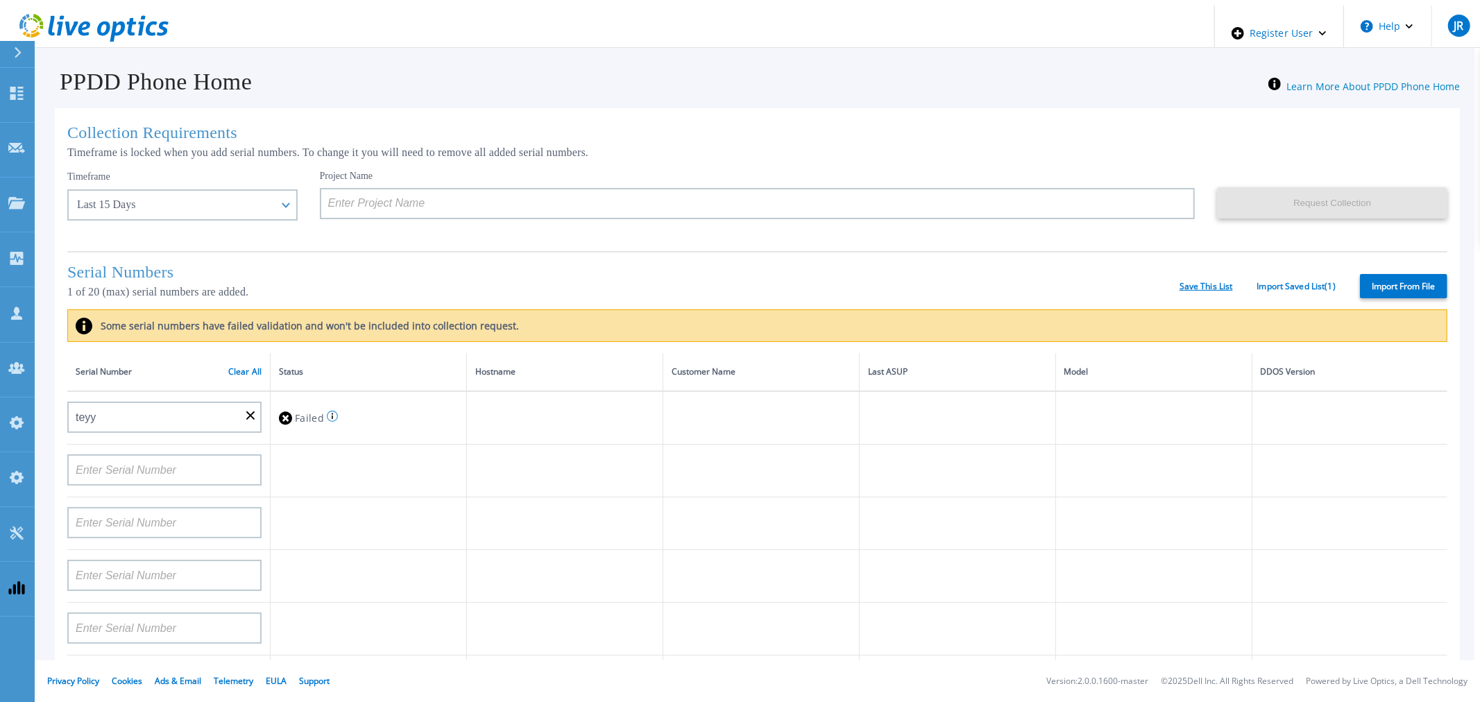
click at [1186, 290] on link "Save This List" at bounding box center [1205, 287] width 53 height 10
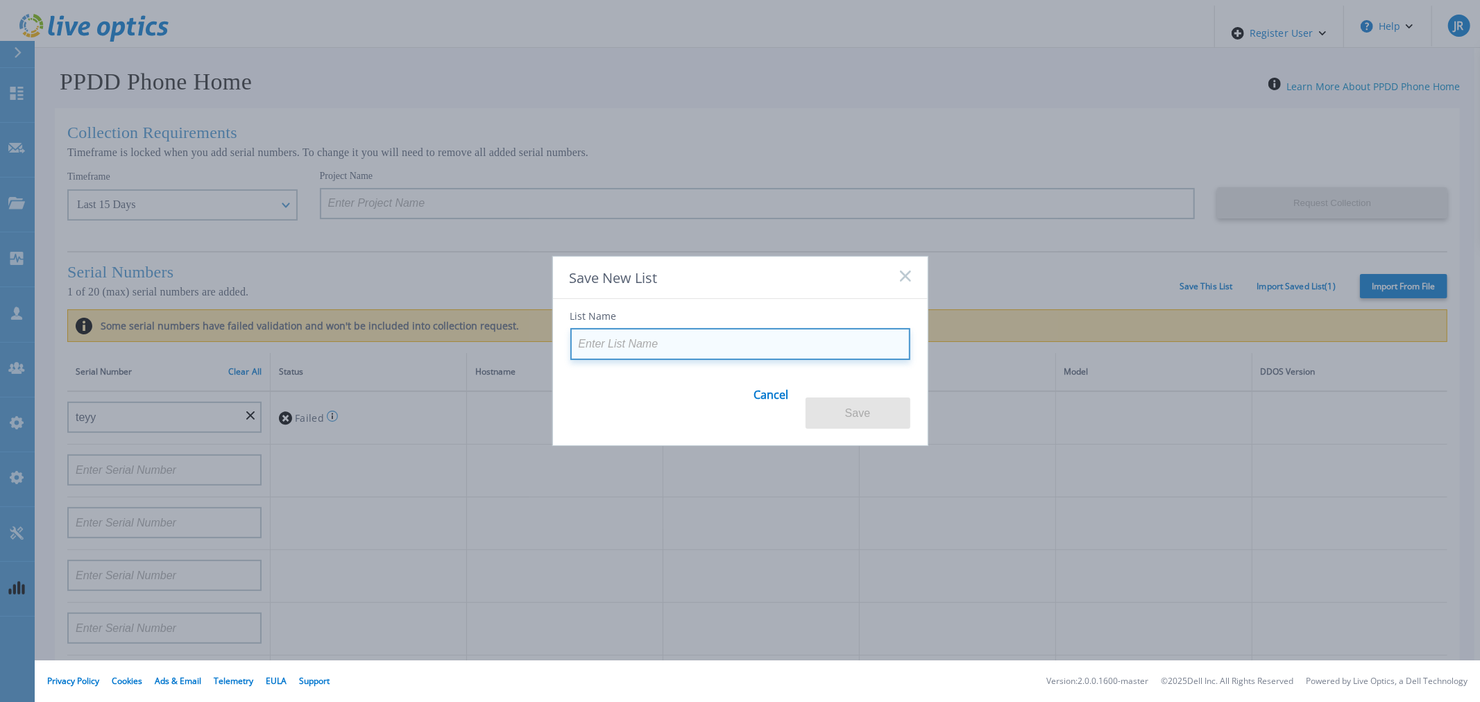
click at [771, 343] on input at bounding box center [740, 344] width 340 height 32
type input "*"
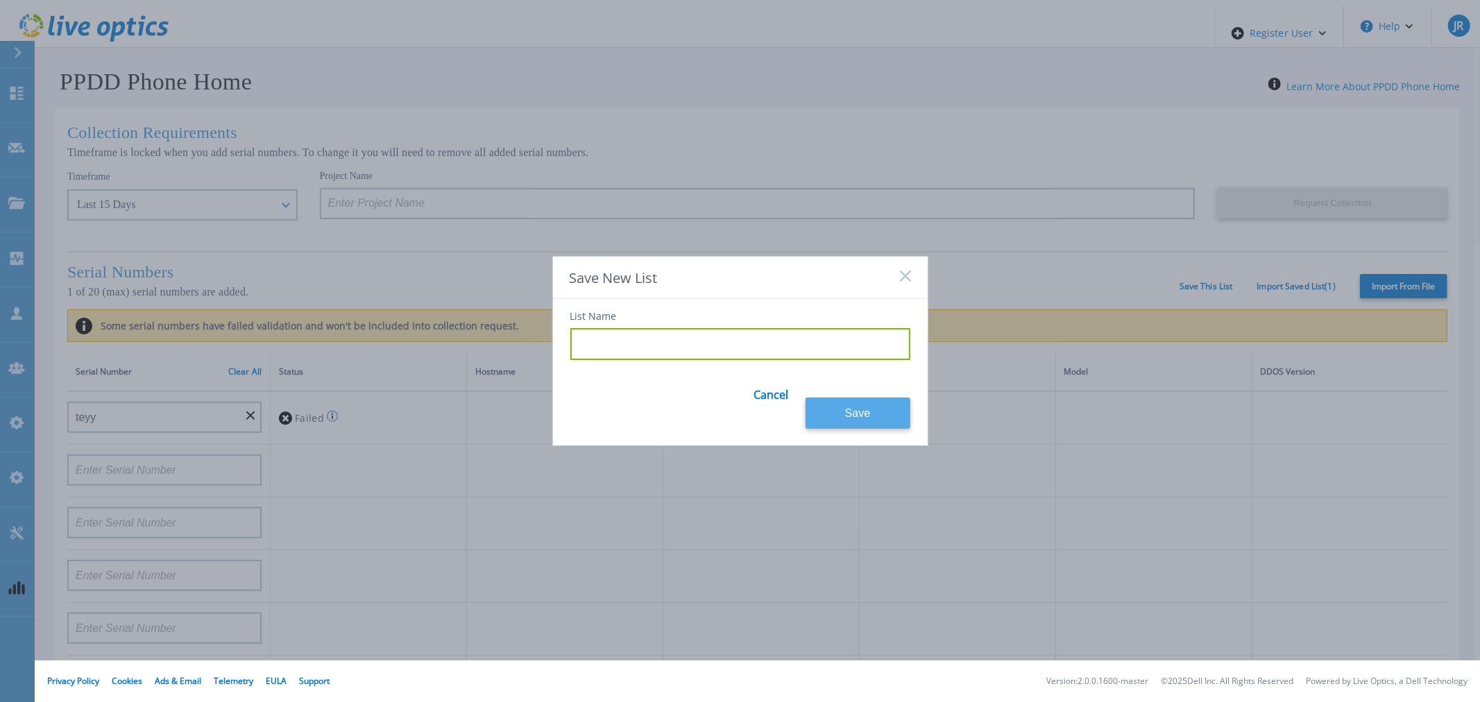
click at [837, 403] on button "Save" at bounding box center [857, 412] width 105 height 31
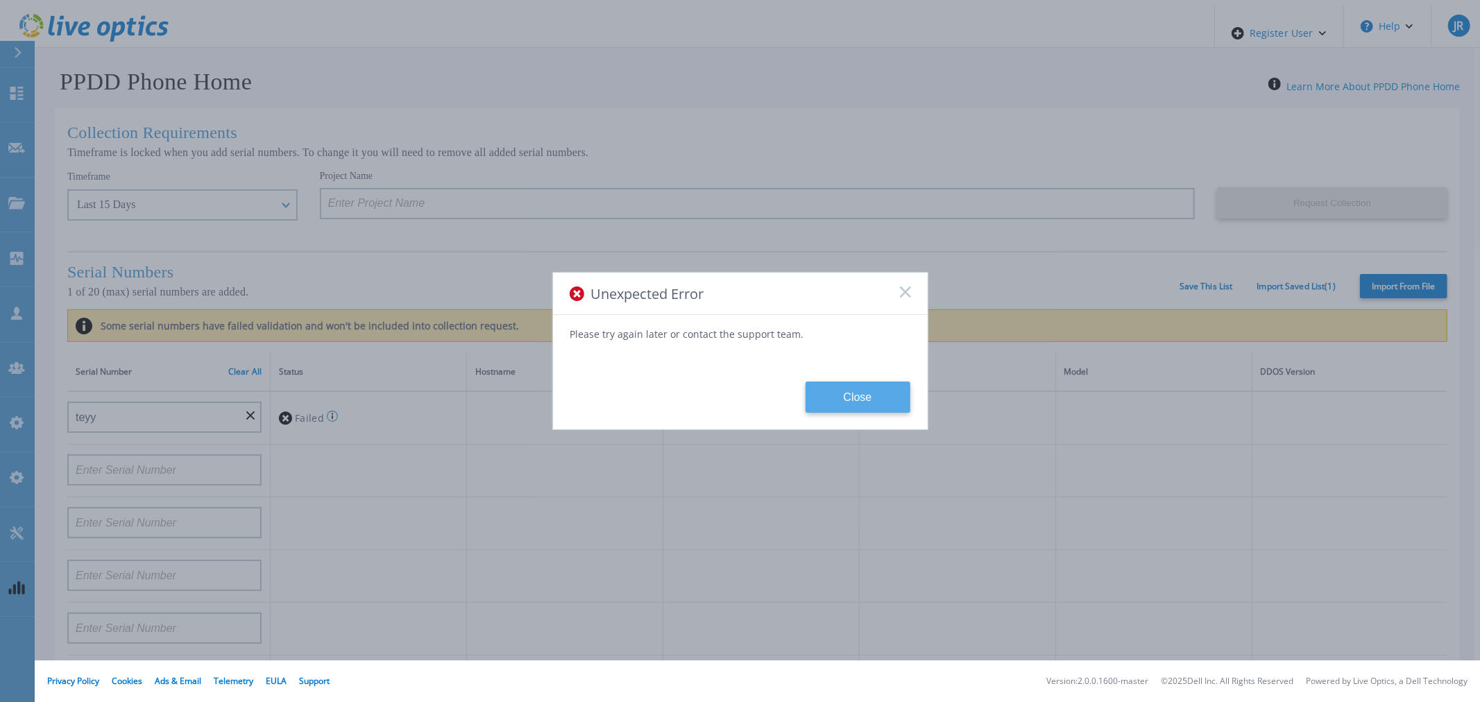
click at [856, 396] on button "Close" at bounding box center [857, 396] width 105 height 31
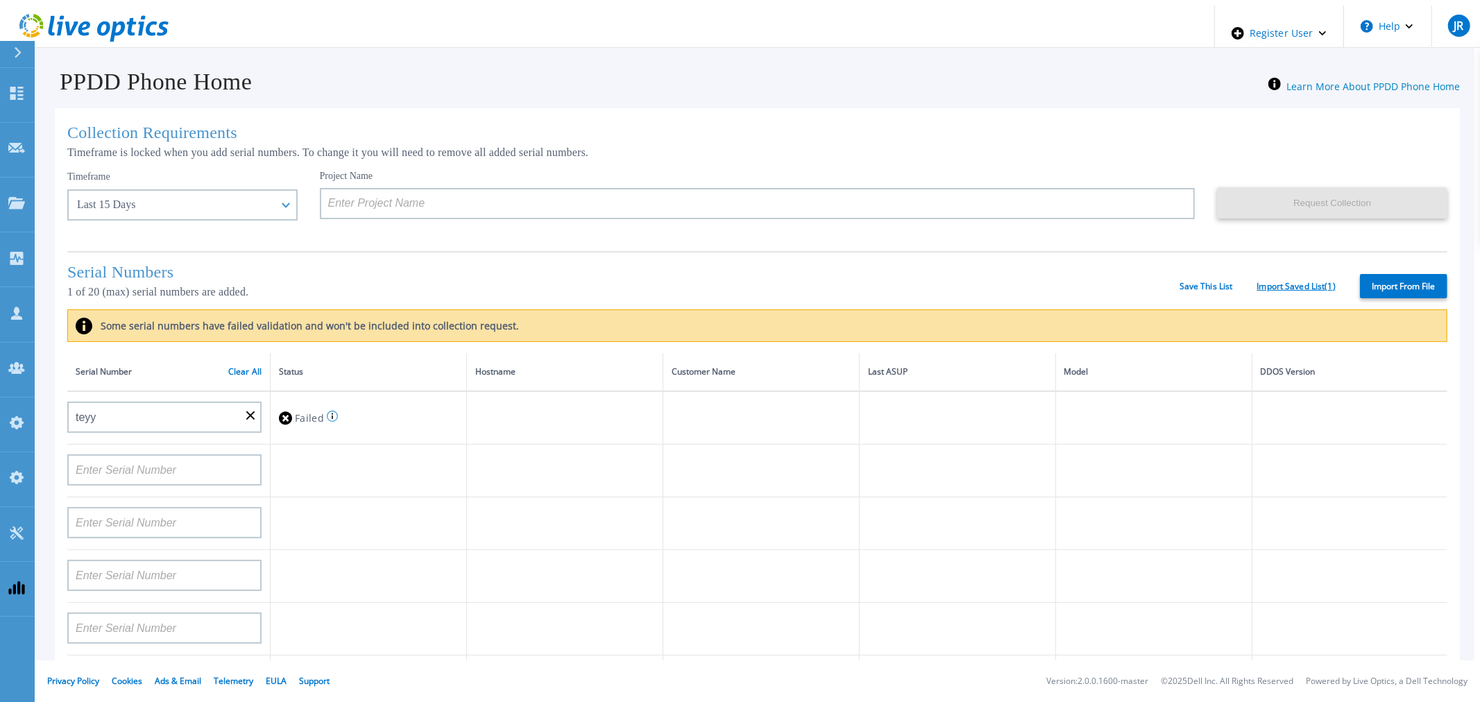
click at [1266, 289] on link "Import Saved List ( 1 )" at bounding box center [1296, 287] width 78 height 10
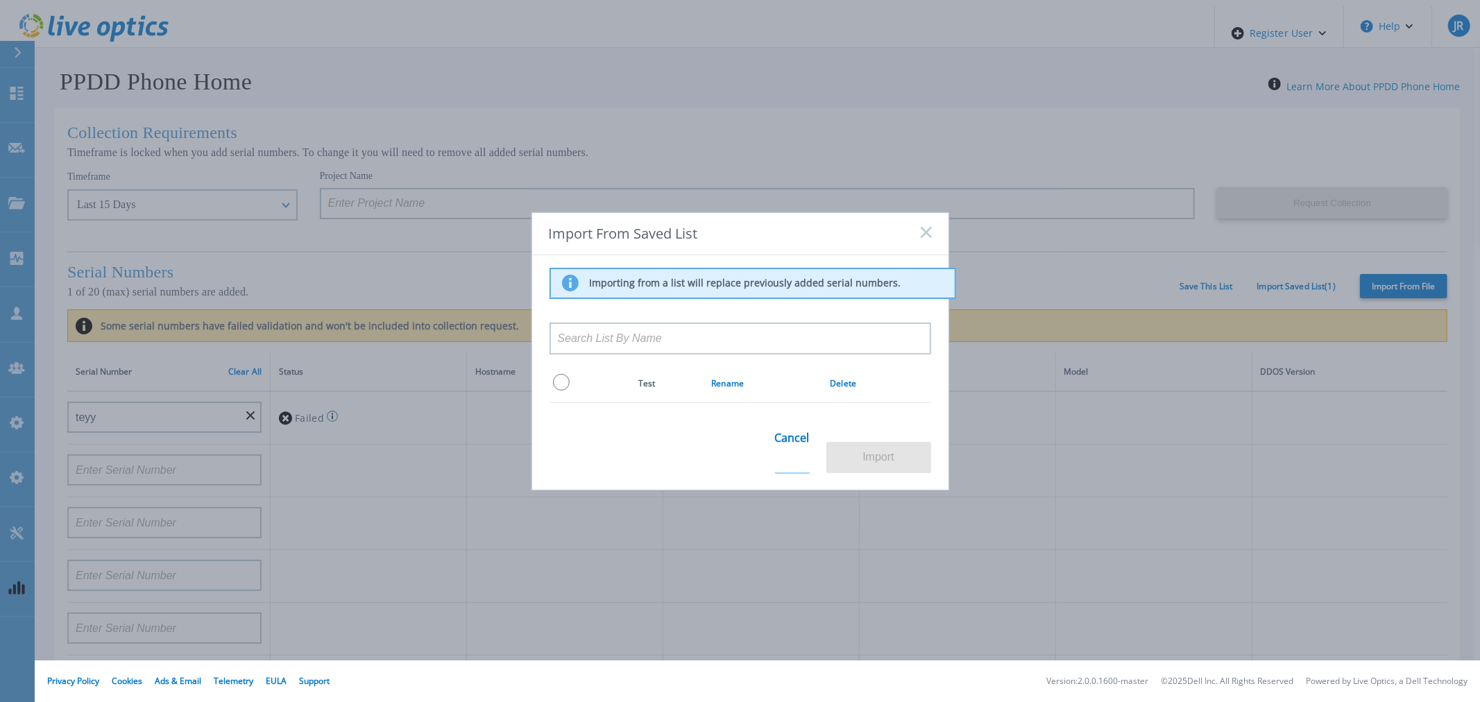
click at [780, 445] on link "Cancel" at bounding box center [792, 447] width 35 height 54
